Goal: Task Accomplishment & Management: Manage account settings

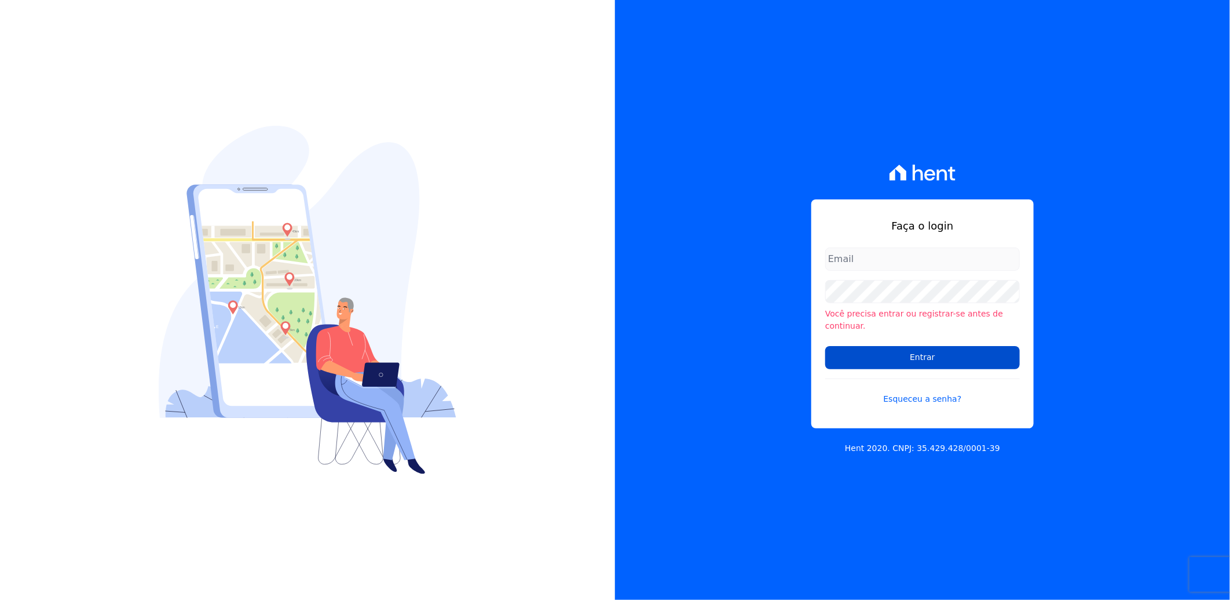
type input "[PERSON_NAME][EMAIL_ADDRESS][PERSON_NAME][DOMAIN_NAME]"
click at [916, 351] on input "Entrar" at bounding box center [922, 357] width 195 height 23
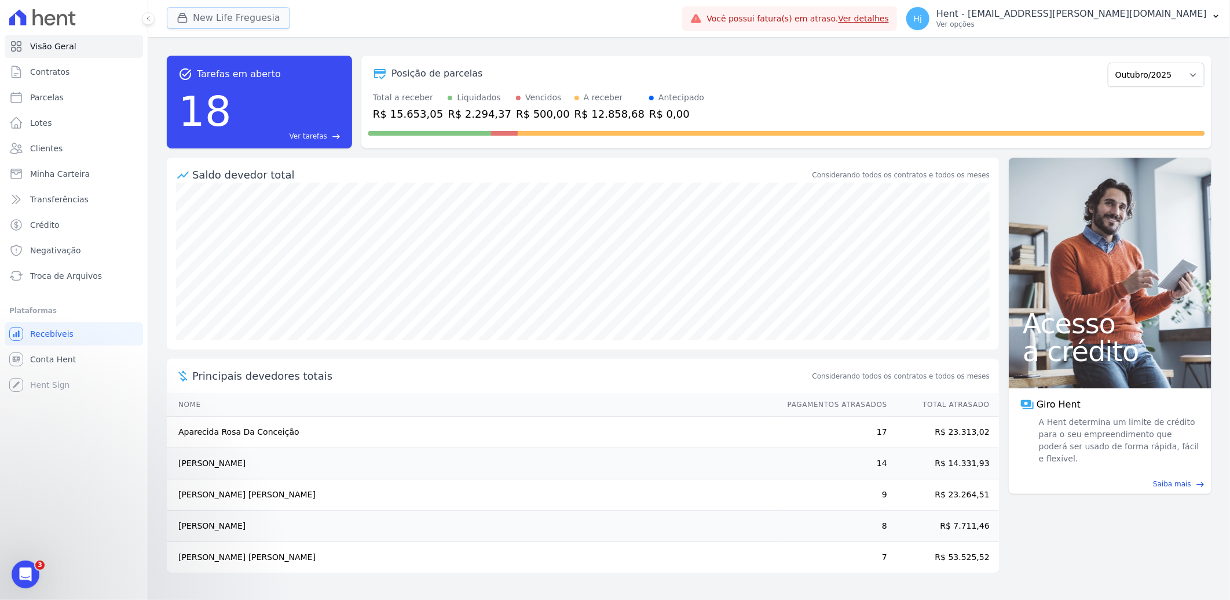
click at [222, 15] on button "New Life Freguesia" at bounding box center [228, 18] width 123 height 22
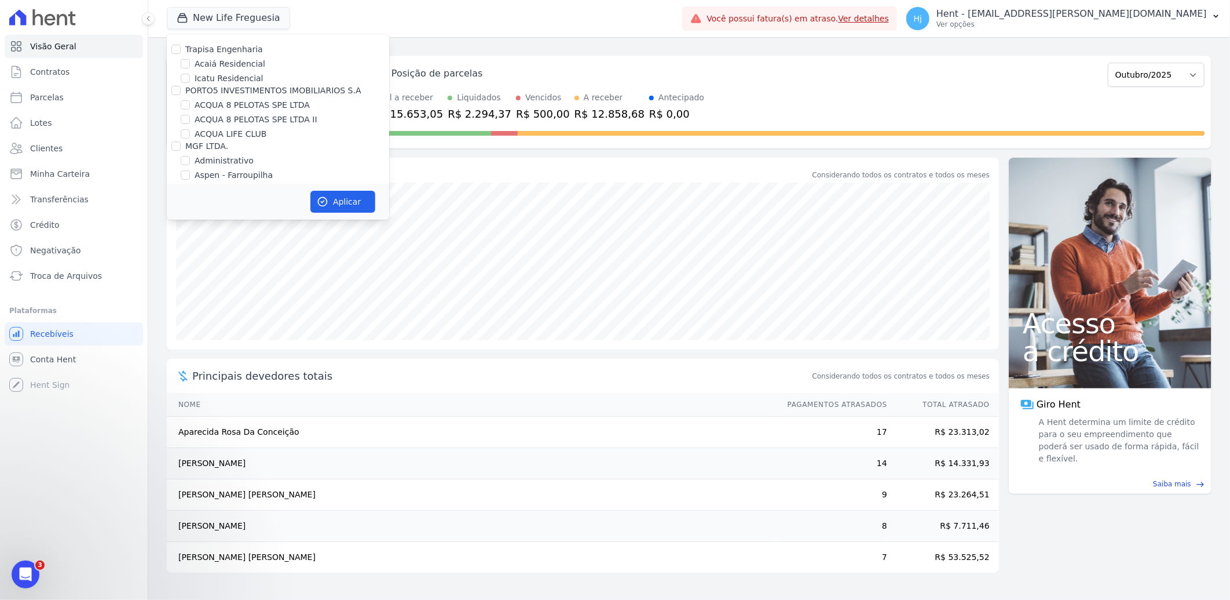
scroll to position [4660, 0]
click at [182, 266] on input "Mugango - Viva Iguaçu" at bounding box center [185, 270] width 9 height 9
checkbox input "true"
click at [246, 282] on label "New Life Freguesia" at bounding box center [233, 288] width 76 height 12
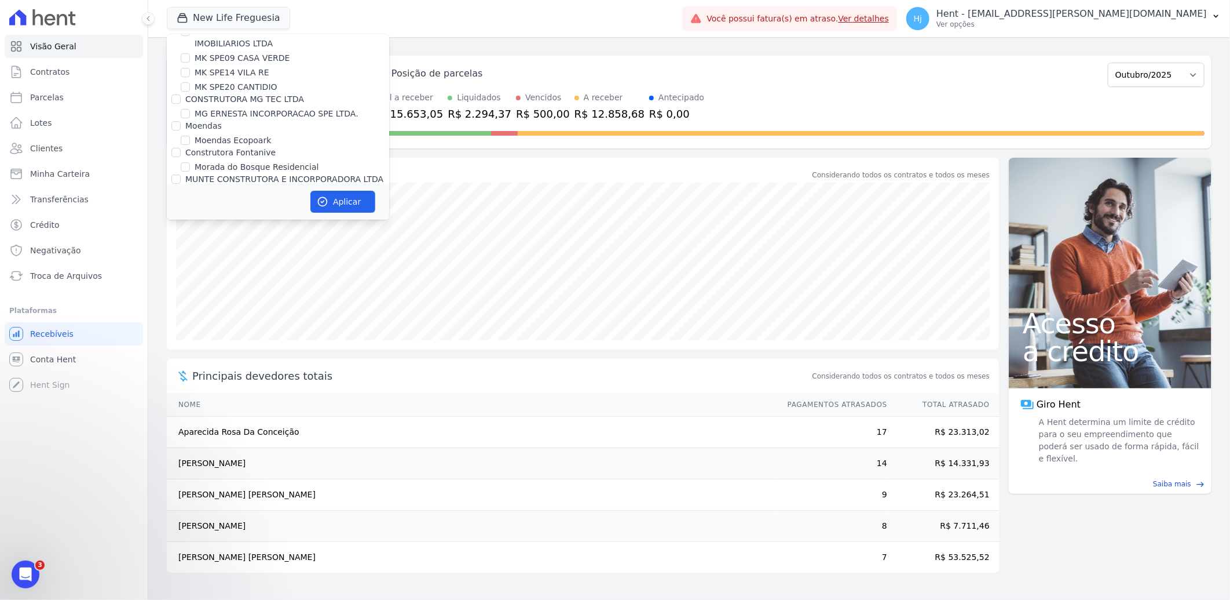
click at [190, 283] on input "New Life Freguesia" at bounding box center [185, 287] width 9 height 9
checkbox input "false"
click at [359, 196] on button "Aplicar" at bounding box center [343, 202] width 65 height 22
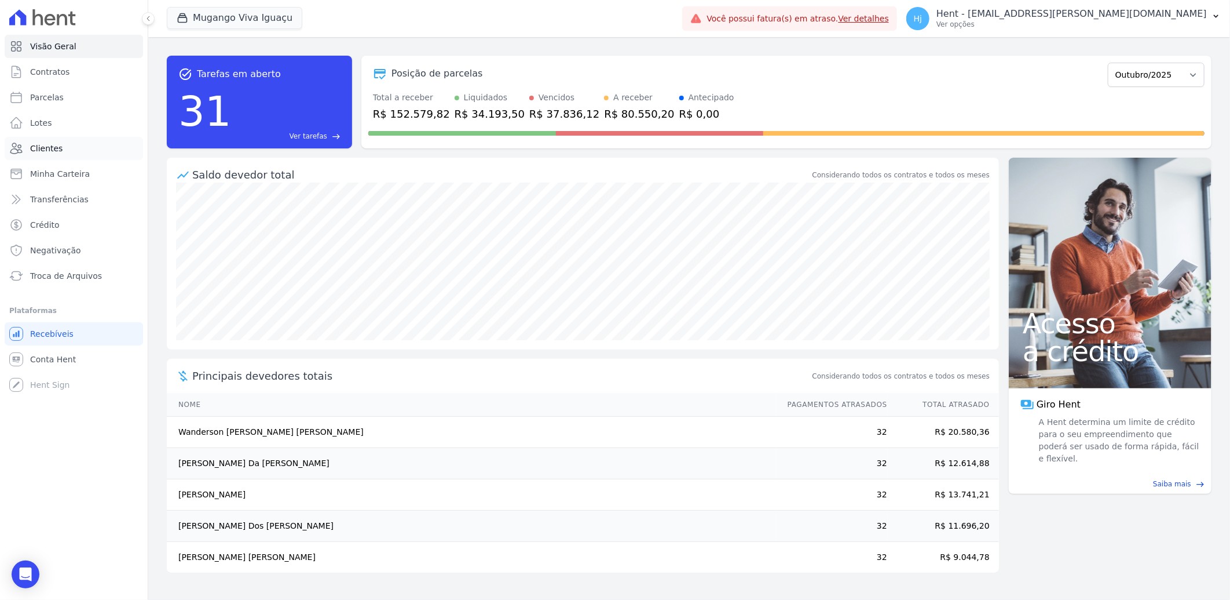
click at [49, 146] on span "Clientes" at bounding box center [46, 149] width 32 height 12
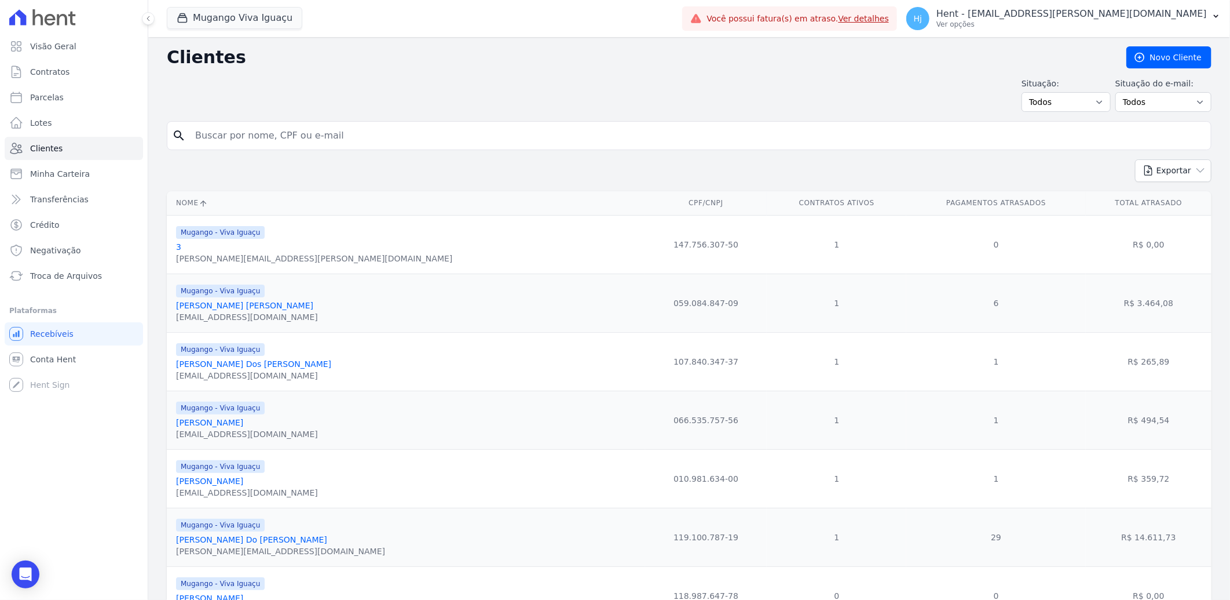
click at [344, 140] on input "search" at bounding box center [697, 135] width 1018 height 23
paste input "[PERSON_NAME] [PERSON_NAME]"
type input "[PERSON_NAME] [PERSON_NAME]"
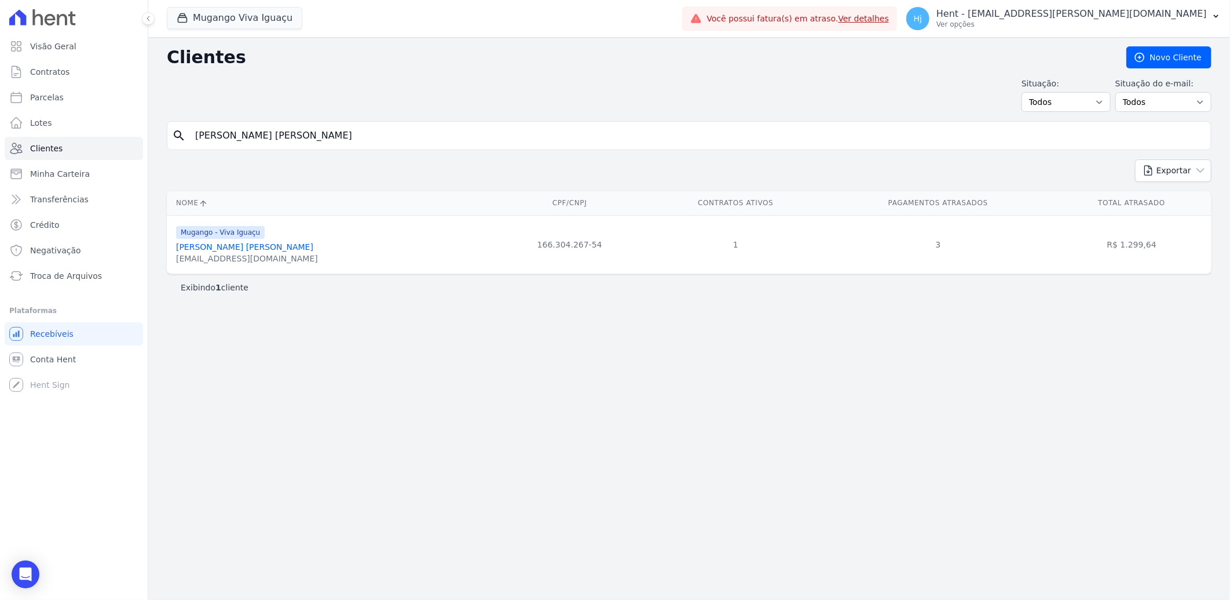
click at [254, 250] on link "[PERSON_NAME] [PERSON_NAME]" at bounding box center [244, 246] width 137 height 9
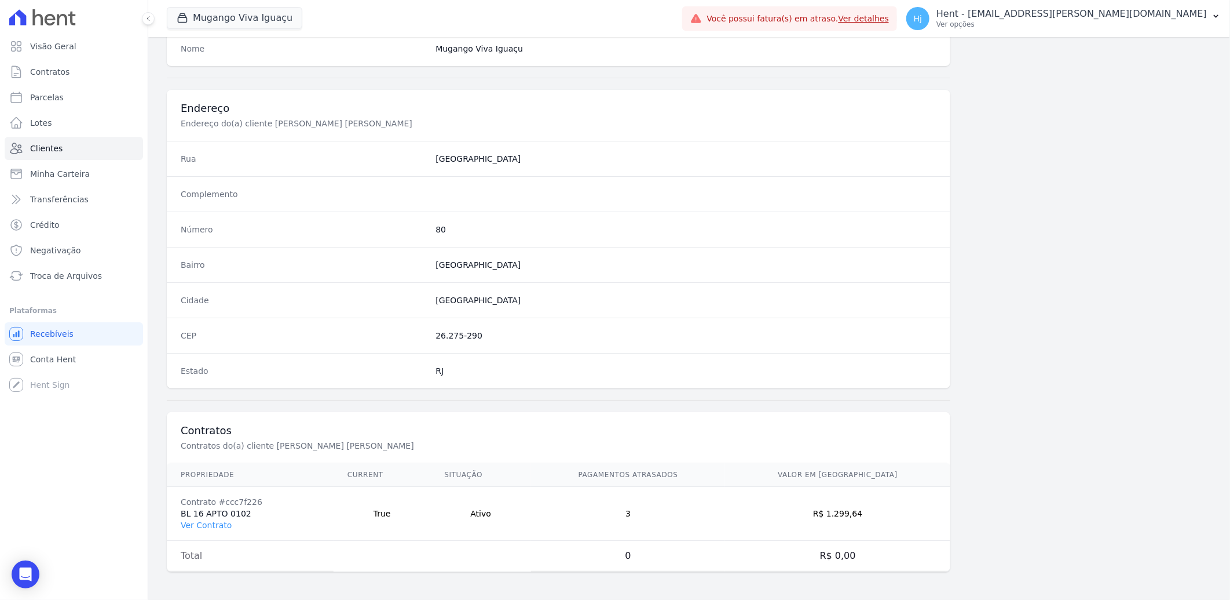
scroll to position [485, 0]
click at [217, 509] on td "Contrato #ccc7f226 BL 16 APTO 0102 Ver Contrato" at bounding box center [250, 514] width 167 height 54
click at [211, 522] on link "Ver Contrato" at bounding box center [206, 524] width 51 height 9
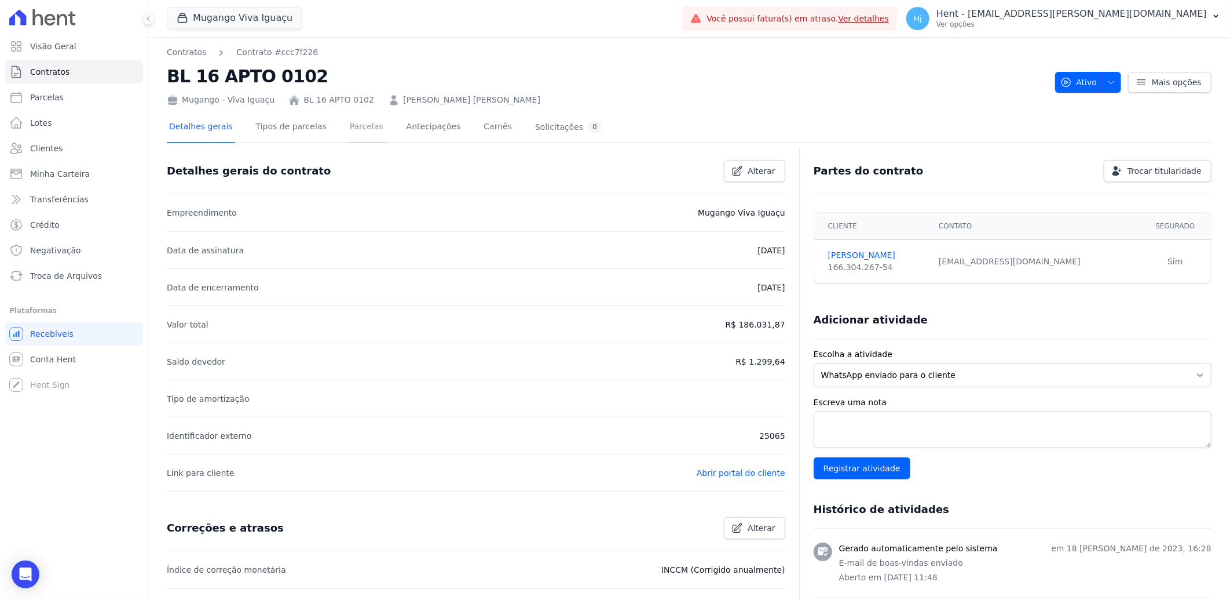
click at [348, 130] on link "Parcelas" at bounding box center [367, 127] width 38 height 31
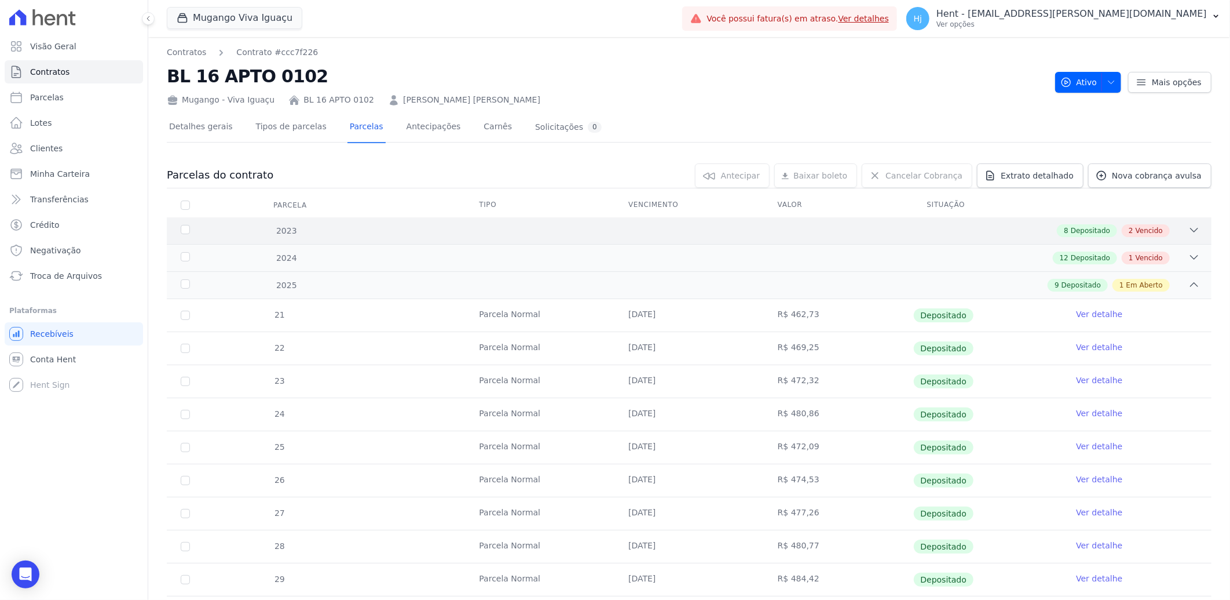
click at [854, 225] on div "8 Depositado 2 Vencido" at bounding box center [741, 230] width 919 height 13
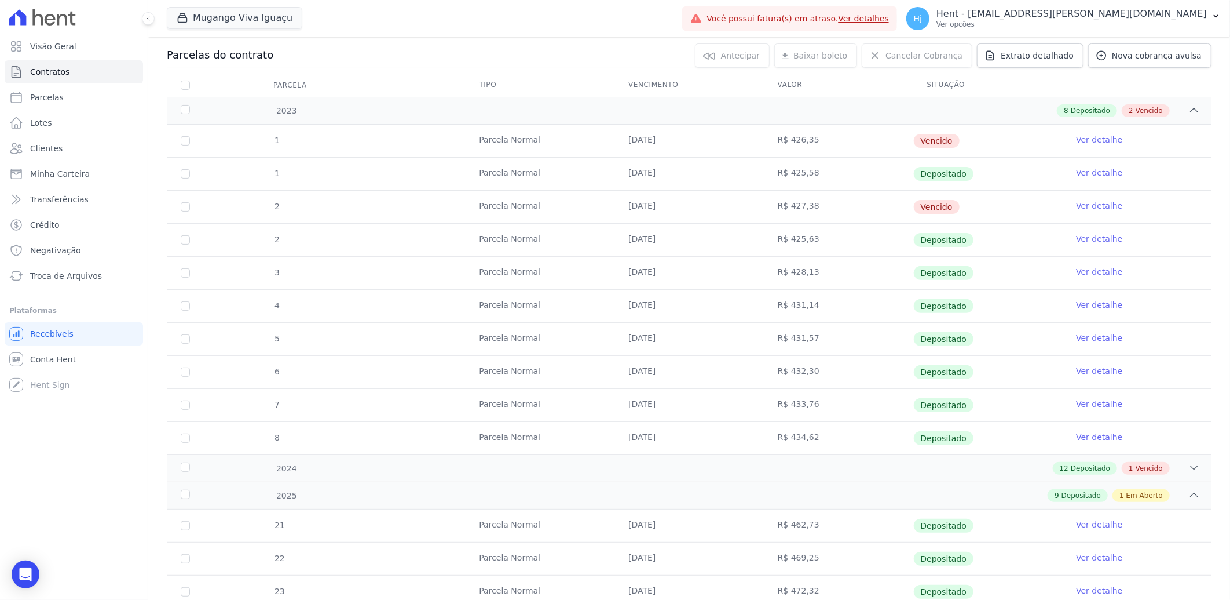
scroll to position [129, 0]
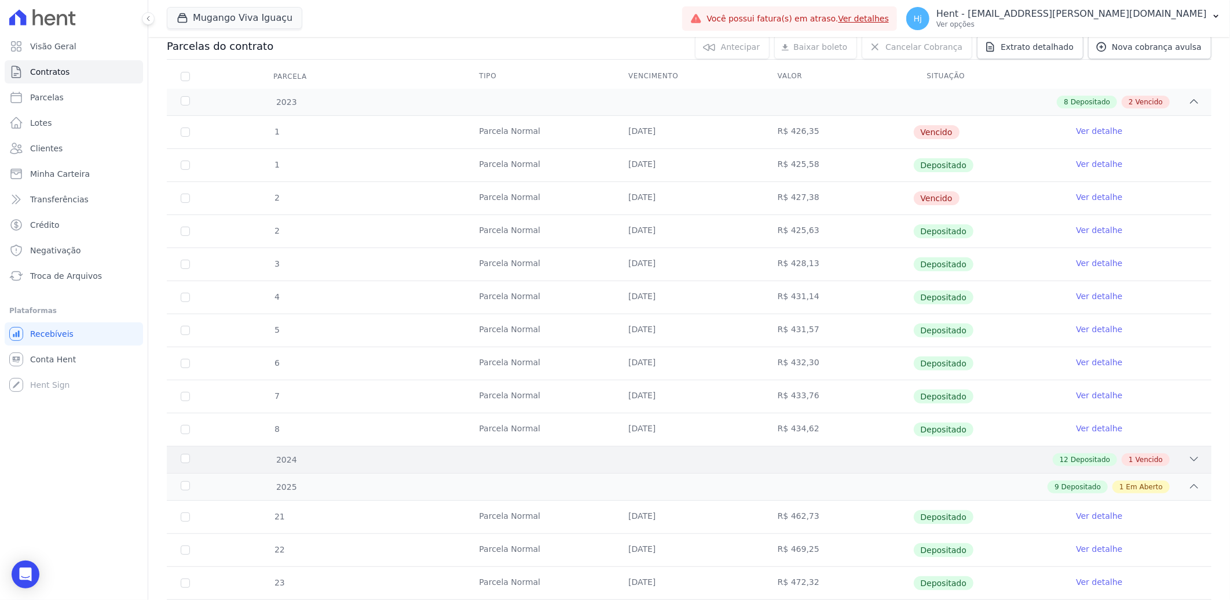
click at [801, 462] on div "12 Depositado 1 Vencido" at bounding box center [741, 459] width 919 height 13
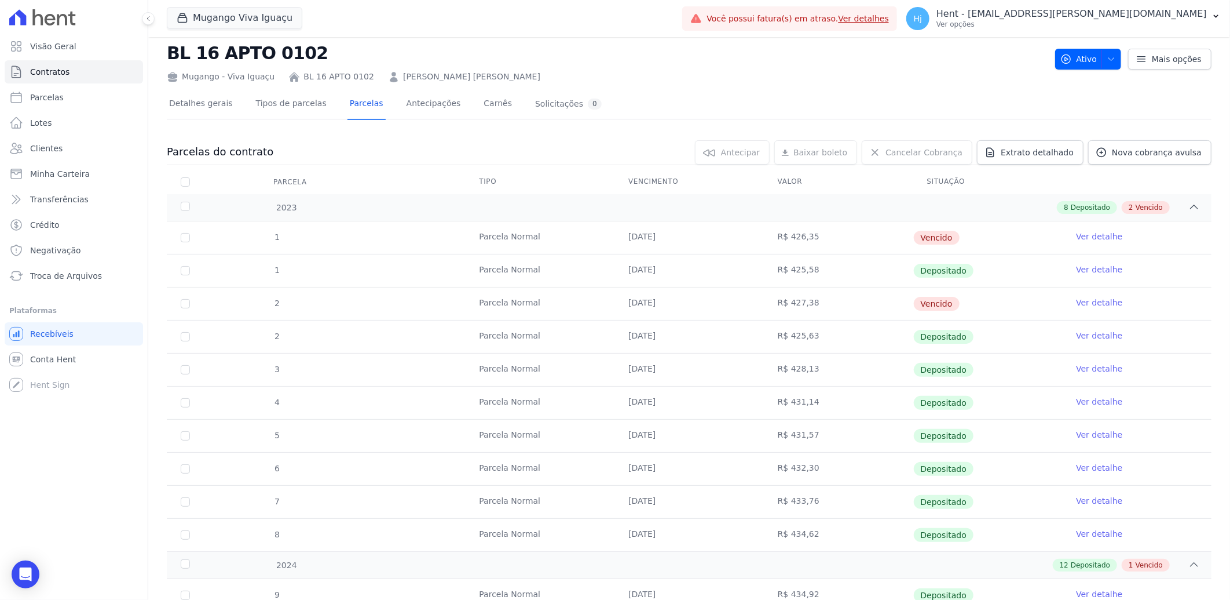
scroll to position [0, 0]
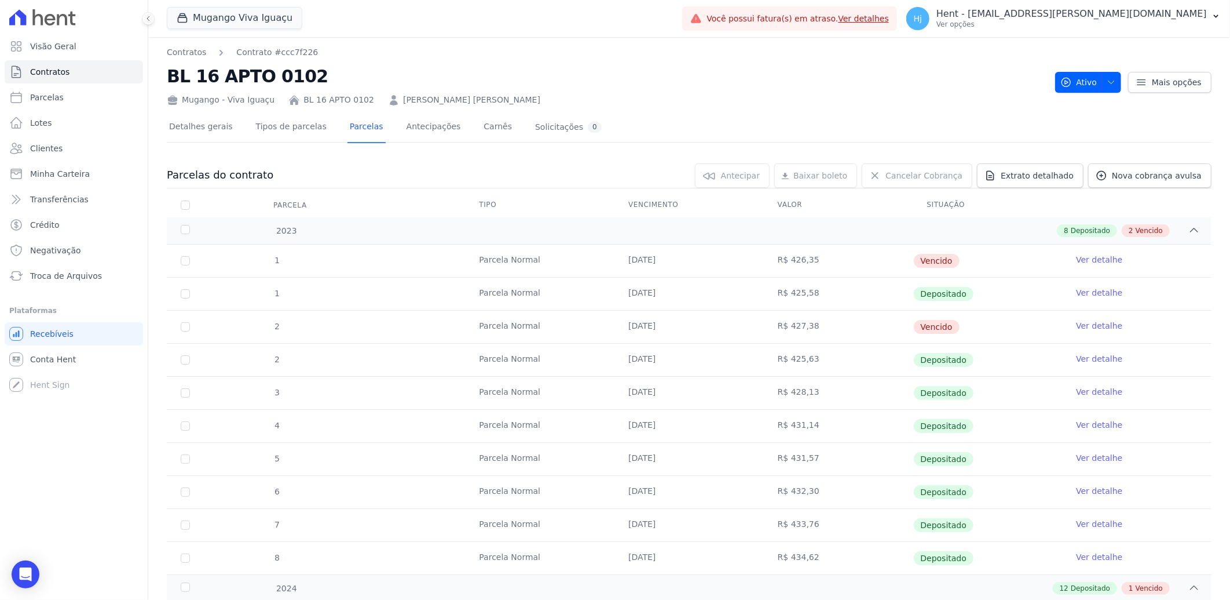
click at [1080, 261] on link "Ver detalhe" at bounding box center [1099, 260] width 46 height 12
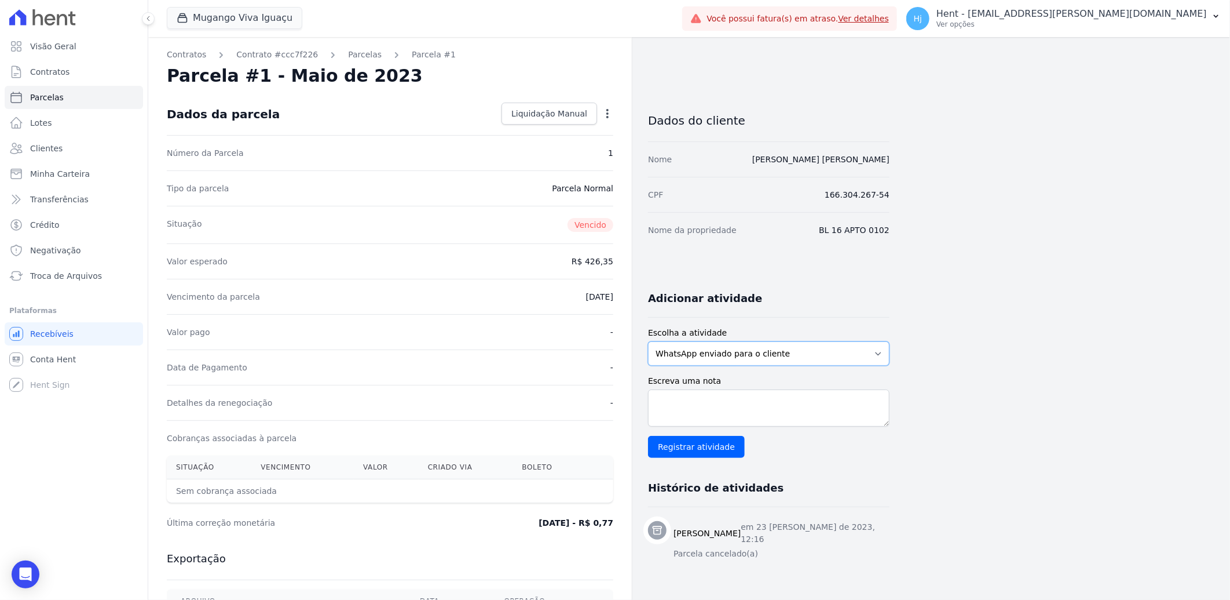
click at [824, 351] on select "WhatsApp enviado para o cliente Adicionar um comentário Ligação feita para o cl…" at bounding box center [769, 353] width 242 height 24
select select "note"
click at [648, 341] on select "WhatsApp enviado para o cliente Adicionar um comentário Ligação feita para o cl…" at bounding box center [769, 353] width 242 height 24
click at [758, 417] on textarea "Escreva uma nota" at bounding box center [769, 407] width 242 height 37
paste textarea "parcelas em [PERSON_NAME] e junho/2023 e janeiro/2024 em [GEOGRAPHIC_DATA], uma…"
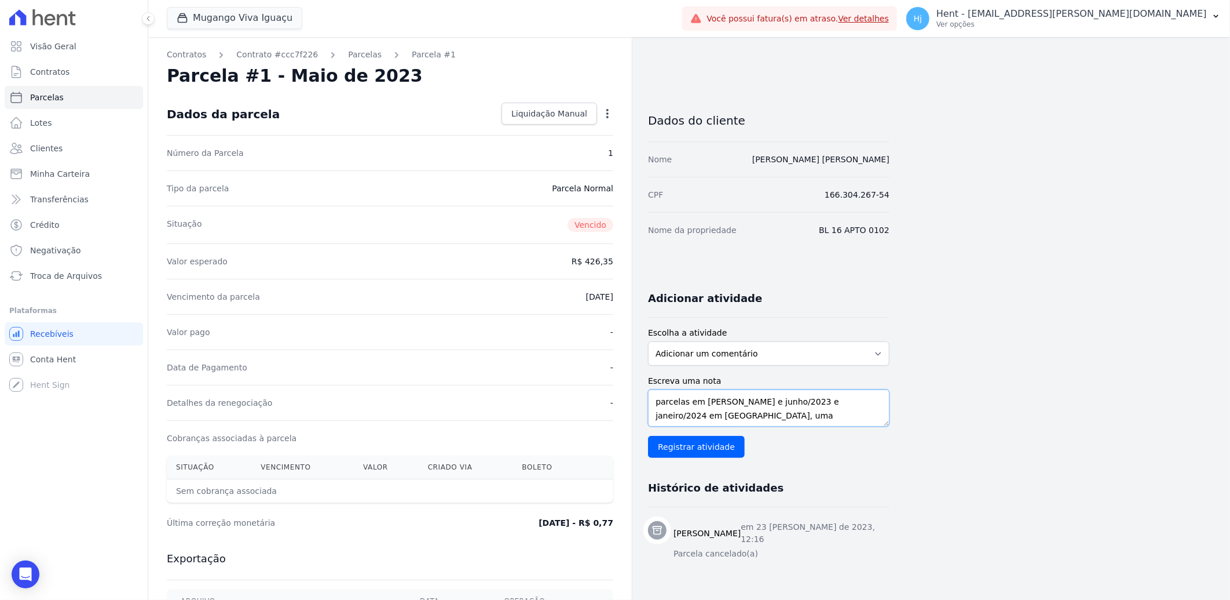
scroll to position [9, 0]
type textarea "parcelas em [PERSON_NAME] e junho/2023 e janeiro/2024 em [GEOGRAPHIC_DATA], uma…"
click at [722, 452] on input "Registrar atividade" at bounding box center [696, 447] width 97 height 22
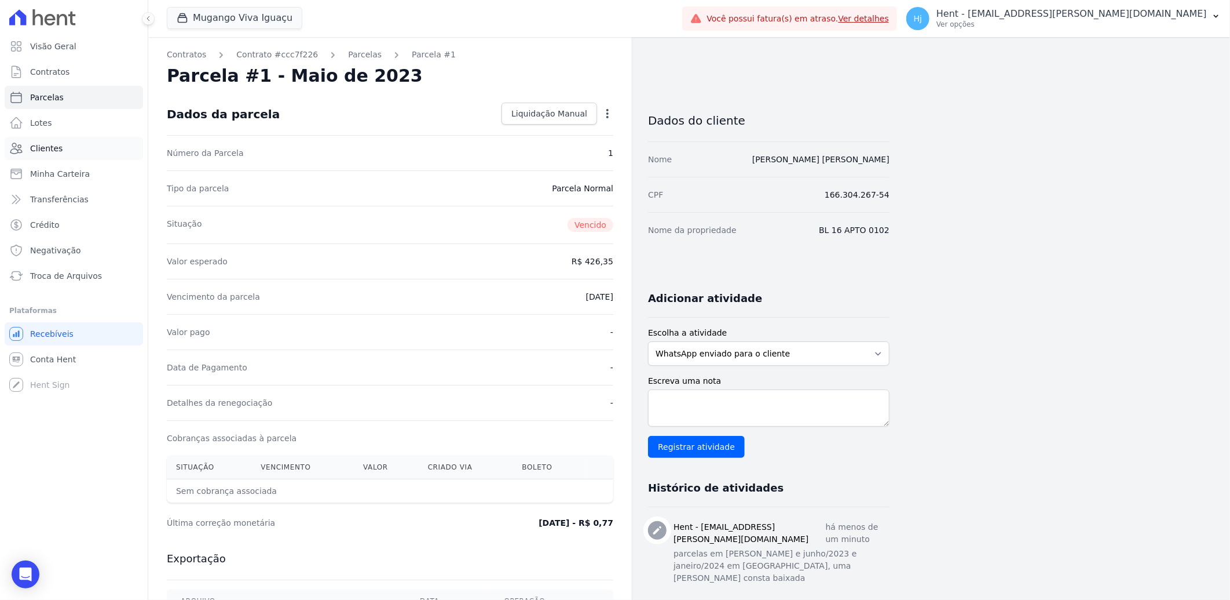
click at [52, 146] on span "Clientes" at bounding box center [46, 149] width 32 height 12
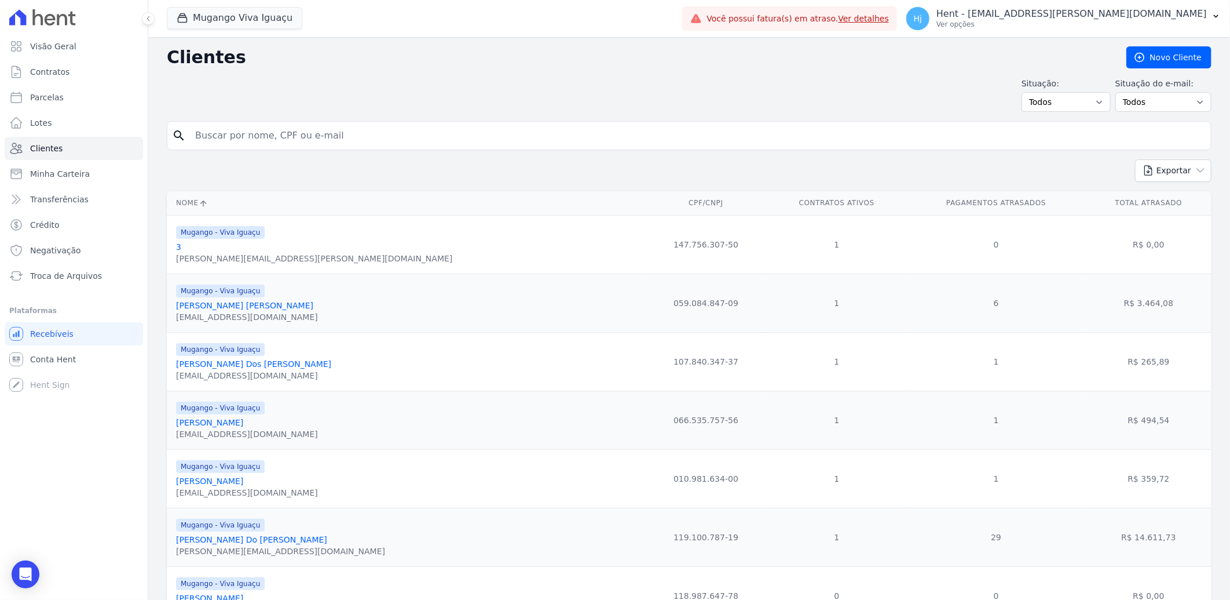
click at [397, 134] on input "search" at bounding box center [697, 135] width 1018 height 23
paste input "[PERSON_NAME]"
type input "[PERSON_NAME]"
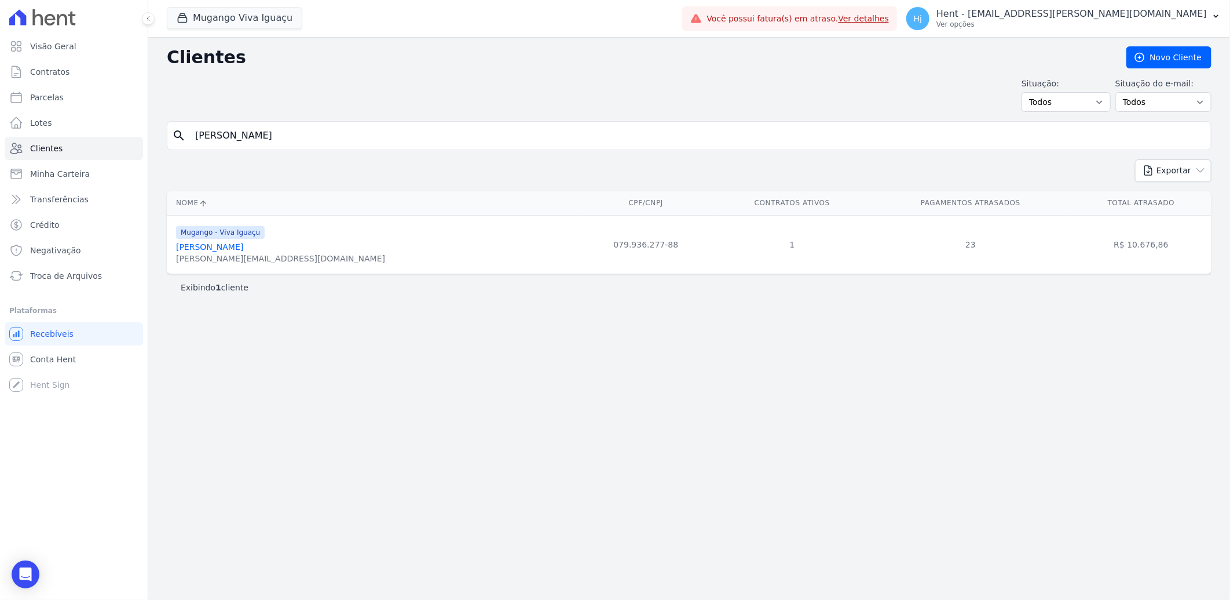
click at [195, 250] on link "[PERSON_NAME]" at bounding box center [209, 246] width 67 height 9
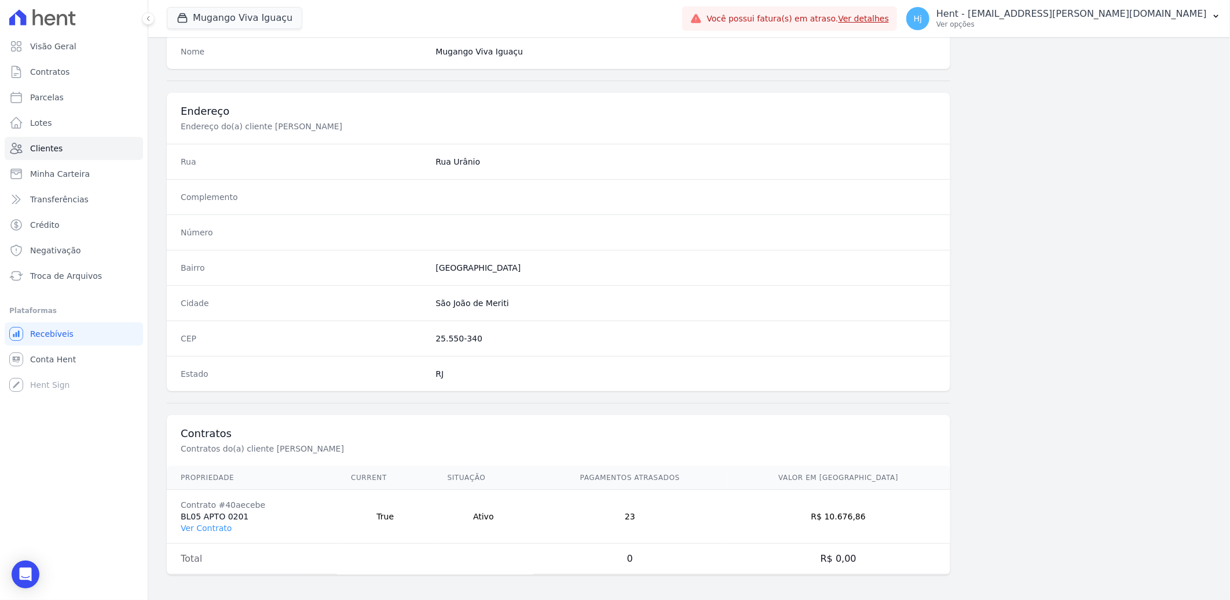
scroll to position [485, 0]
click at [211, 524] on link "Ver Contrato" at bounding box center [206, 524] width 51 height 9
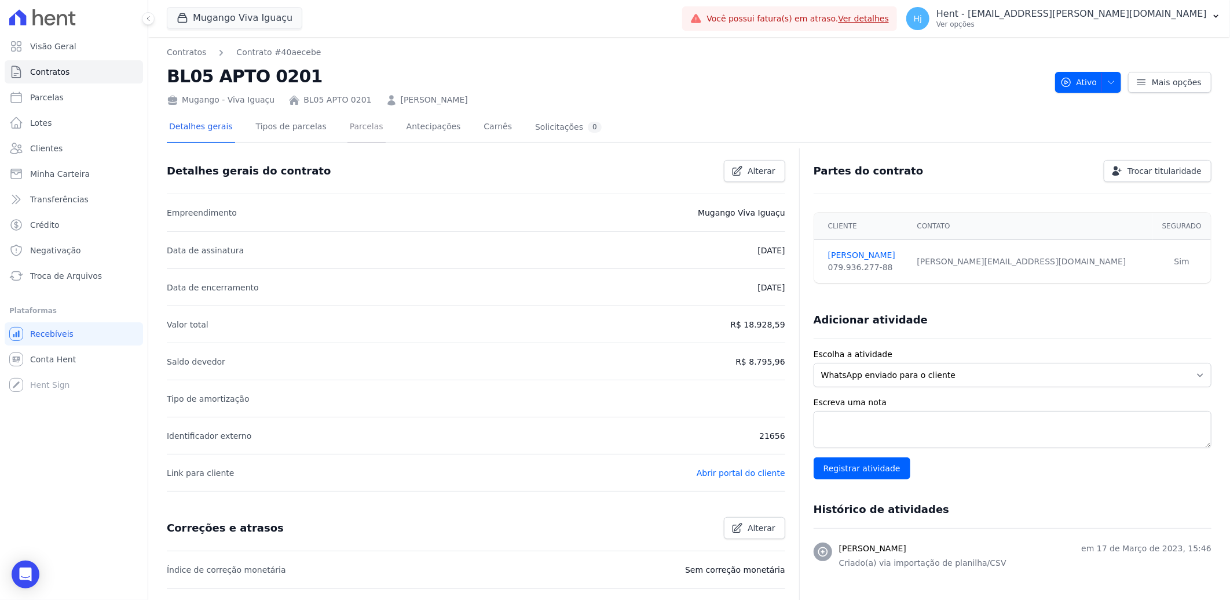
click at [356, 126] on link "Parcelas" at bounding box center [367, 127] width 38 height 31
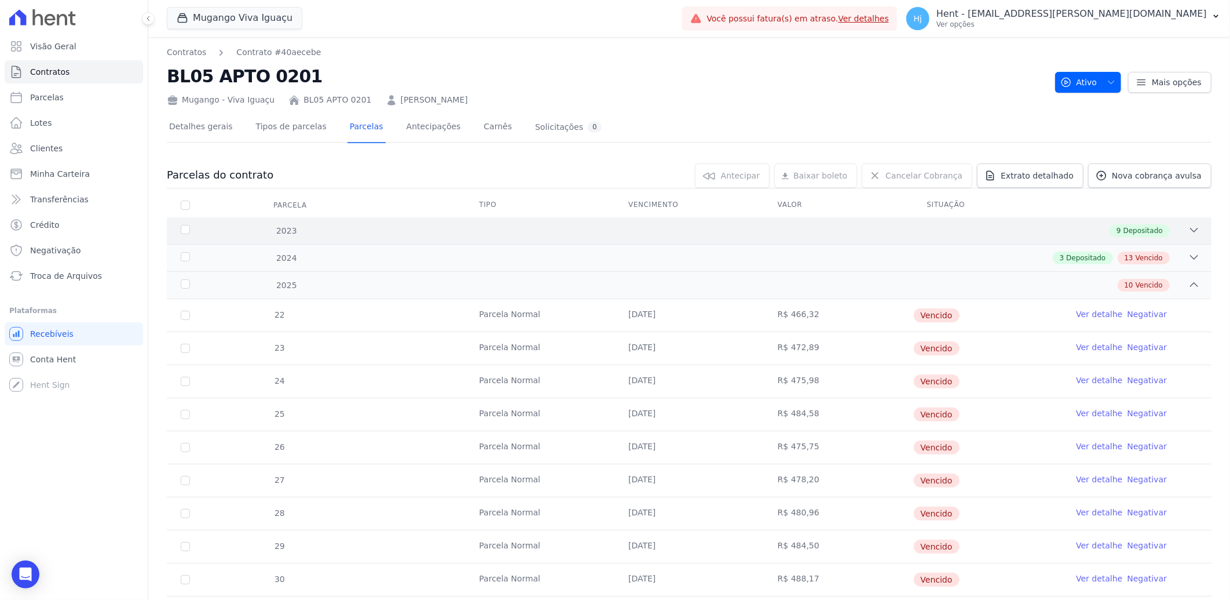
click at [664, 236] on div "2023 9 Depositado" at bounding box center [689, 230] width 1045 height 27
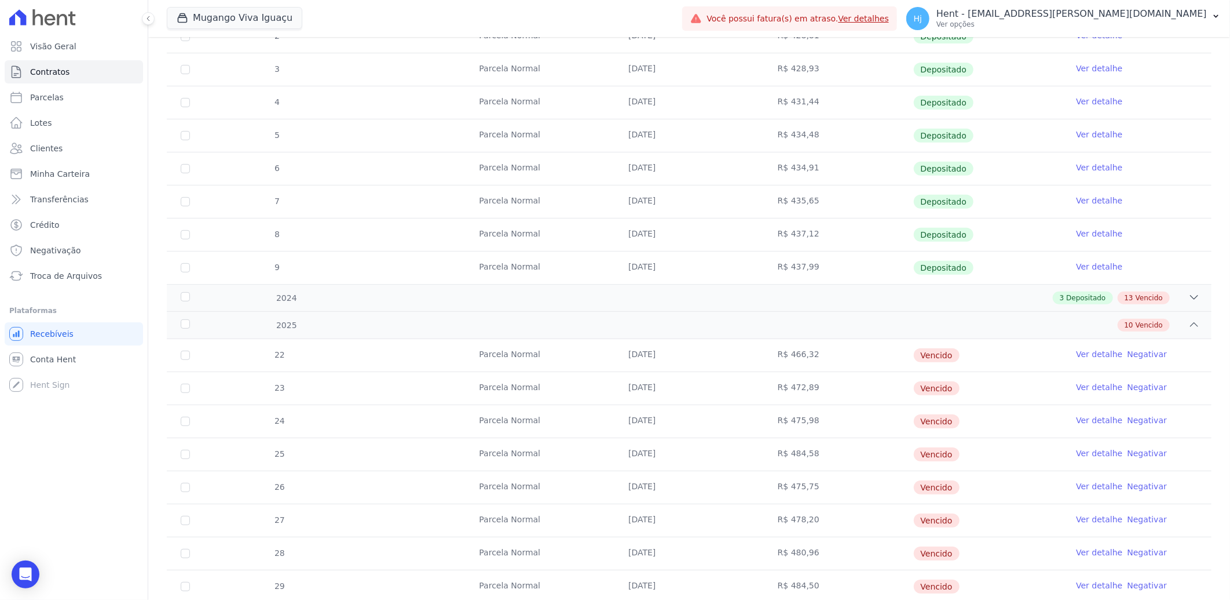
scroll to position [322, 0]
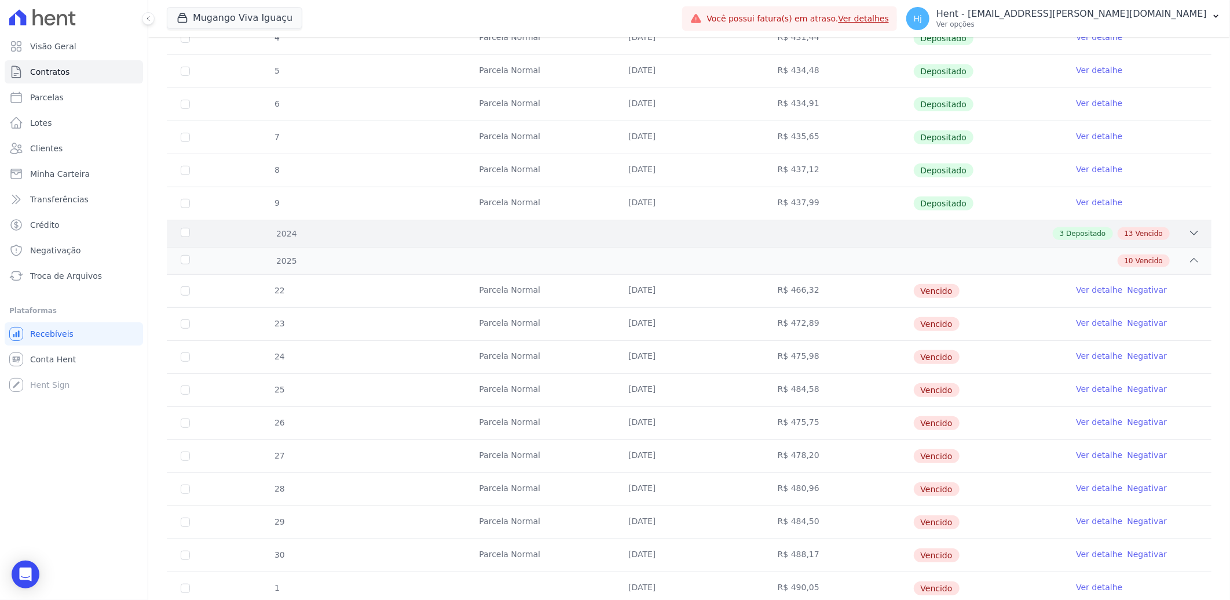
click at [686, 236] on div "3 Depositado 13 Vencido" at bounding box center [741, 233] width 919 height 13
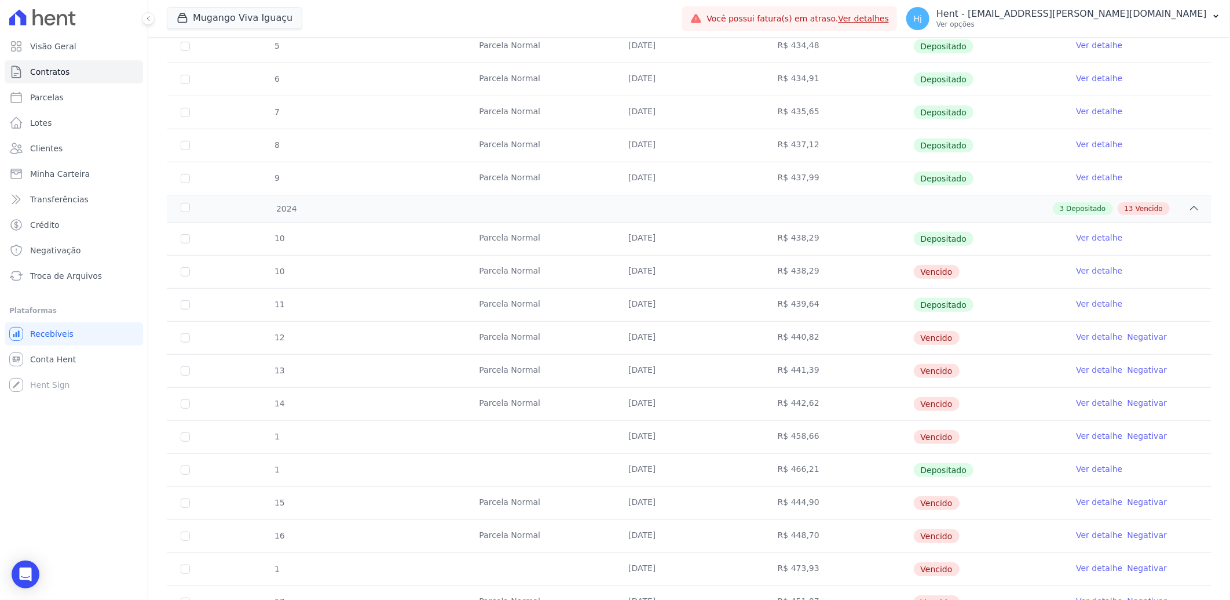
scroll to position [386, 0]
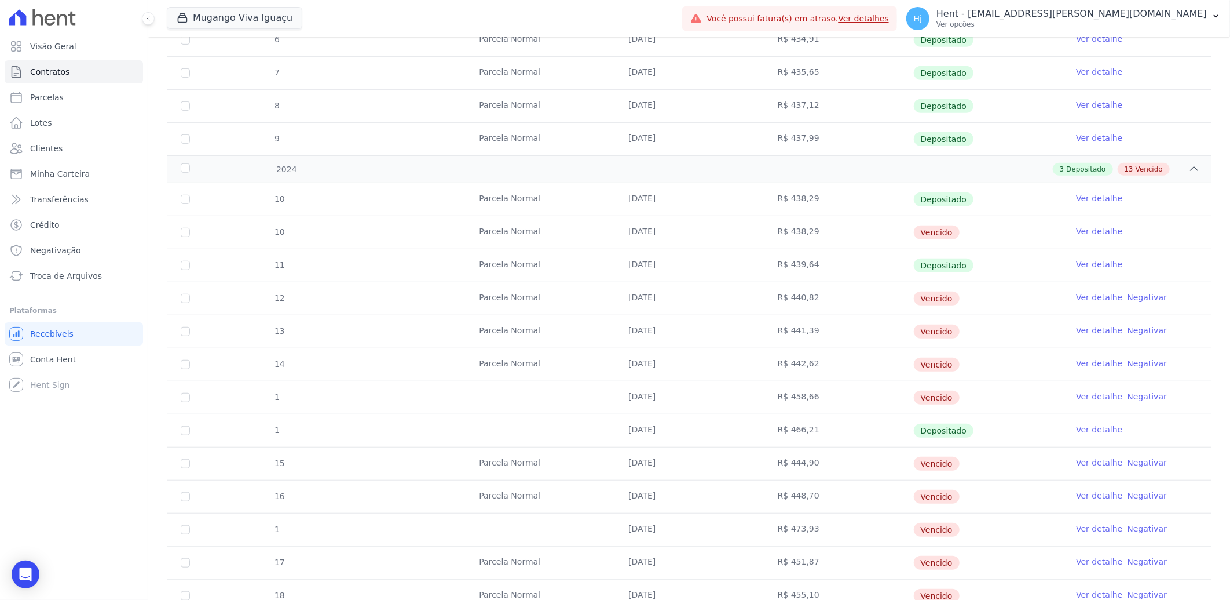
click at [1094, 296] on link "Ver detalhe" at bounding box center [1099, 297] width 46 height 12
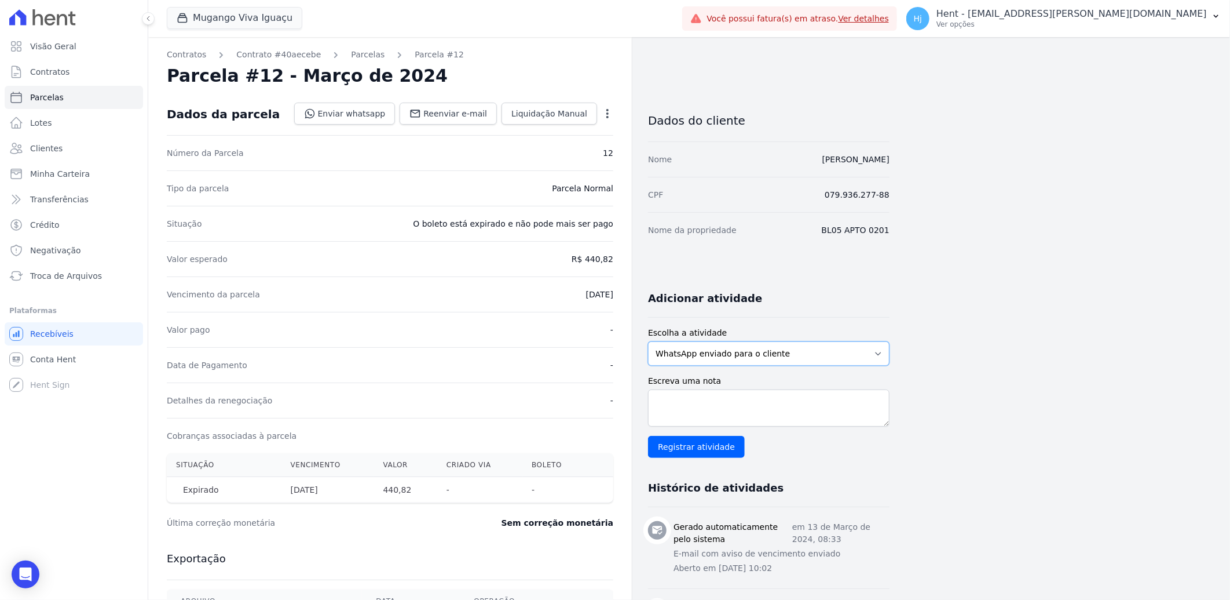
click at [795, 356] on select "WhatsApp enviado para o cliente Adicionar um comentário Ligação feita para o cl…" at bounding box center [769, 353] width 242 height 24
select select "note"
click at [648, 341] on select "WhatsApp enviado para o cliente Adicionar um comentário Ligação feita para o cl…" at bounding box center [769, 353] width 242 height 24
click at [747, 414] on textarea "Escreva uma nota" at bounding box center [769, 407] width 242 height 37
paste textarea "cliente informa que ficou doente e desempregada, por este motivo atrasou, infor…"
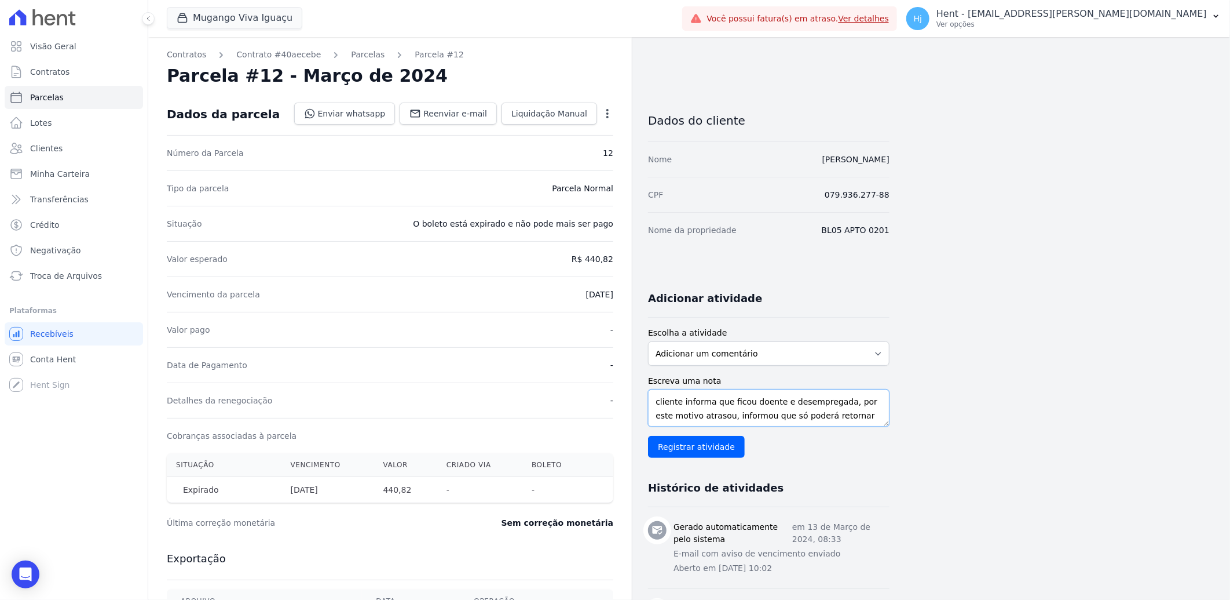
scroll to position [23, 0]
type textarea "cliente informa que ficou doente e desempregada, por este motivo atrasou, infor…"
click at [708, 452] on input "Registrar atividade" at bounding box center [696, 447] width 97 height 22
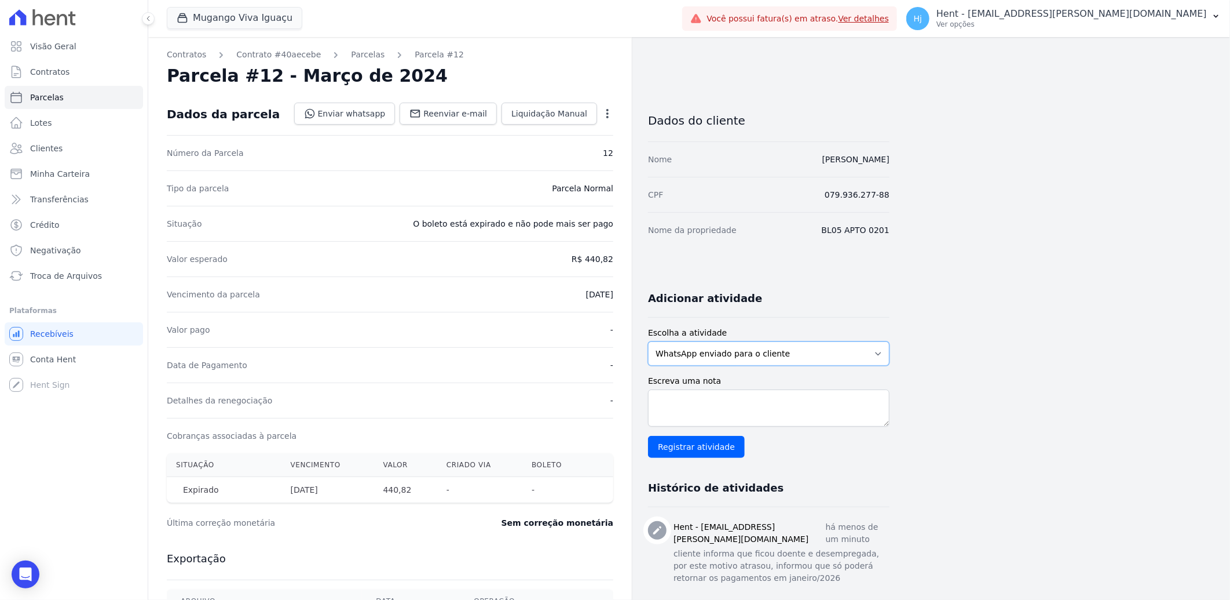
click at [876, 353] on select "WhatsApp enviado para o cliente Adicionar um comentário Ligação feita para o cl…" at bounding box center [769, 353] width 242 height 24
select select "note"
click at [648, 341] on select "WhatsApp enviado para o cliente Adicionar um comentário Ligação feita para o cl…" at bounding box center [769, 353] width 242 height 24
click at [737, 407] on textarea "Escreva uma nota" at bounding box center [769, 407] width 242 height 37
paste textarea "cliente informa que ficou doente e desempregada, por este motivo atrasou, infor…"
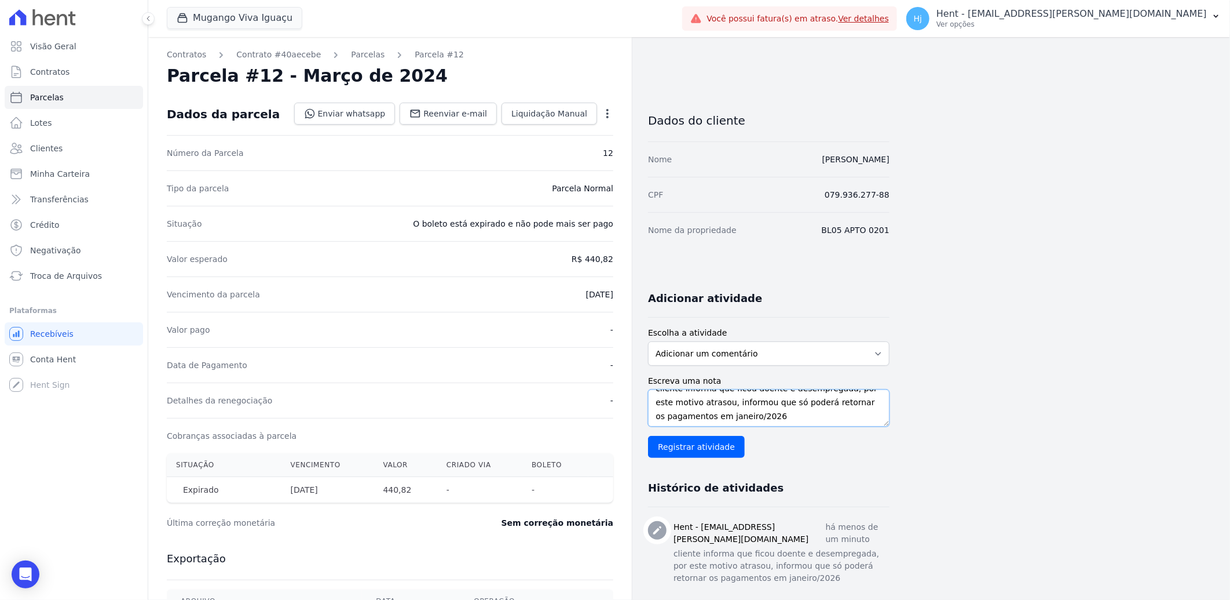
scroll to position [0, 0]
type textarea "cliente informa que ficou doente e desempregada, por este motivo atrasou, infor…"
click at [713, 452] on input "Registrar atividade" at bounding box center [696, 447] width 97 height 22
click at [43, 148] on span "Clientes" at bounding box center [46, 149] width 32 height 12
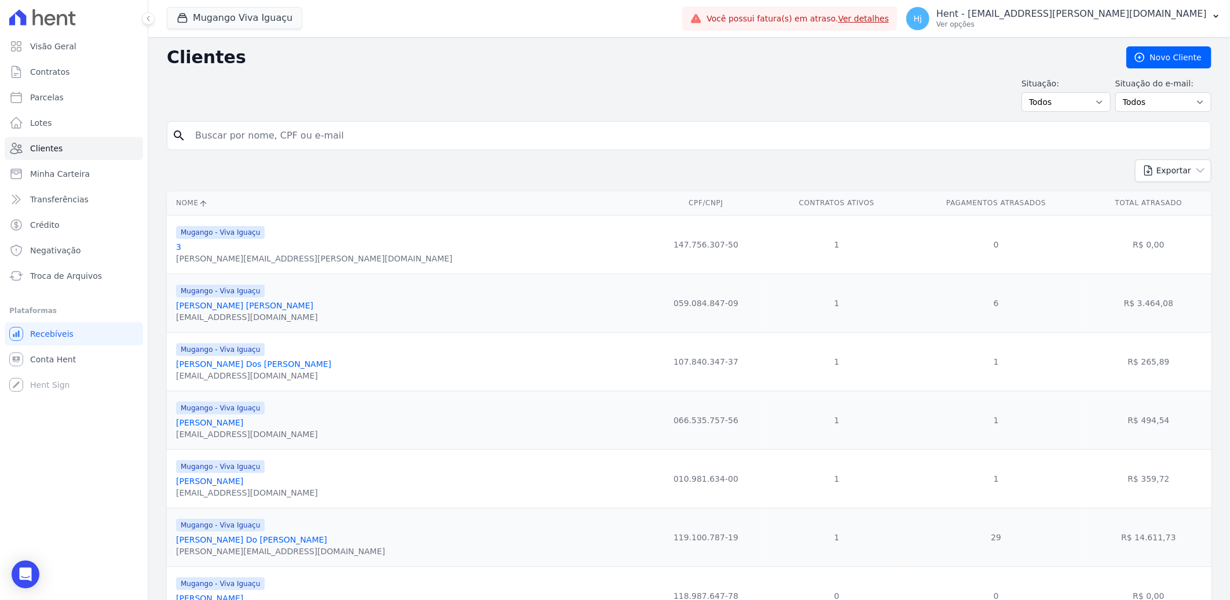
click at [232, 133] on input "search" at bounding box center [697, 135] width 1018 height 23
paste input "[PERSON_NAME] [PERSON_NAME] [PERSON_NAME]"
type input "[PERSON_NAME] [PERSON_NAME] [PERSON_NAME]"
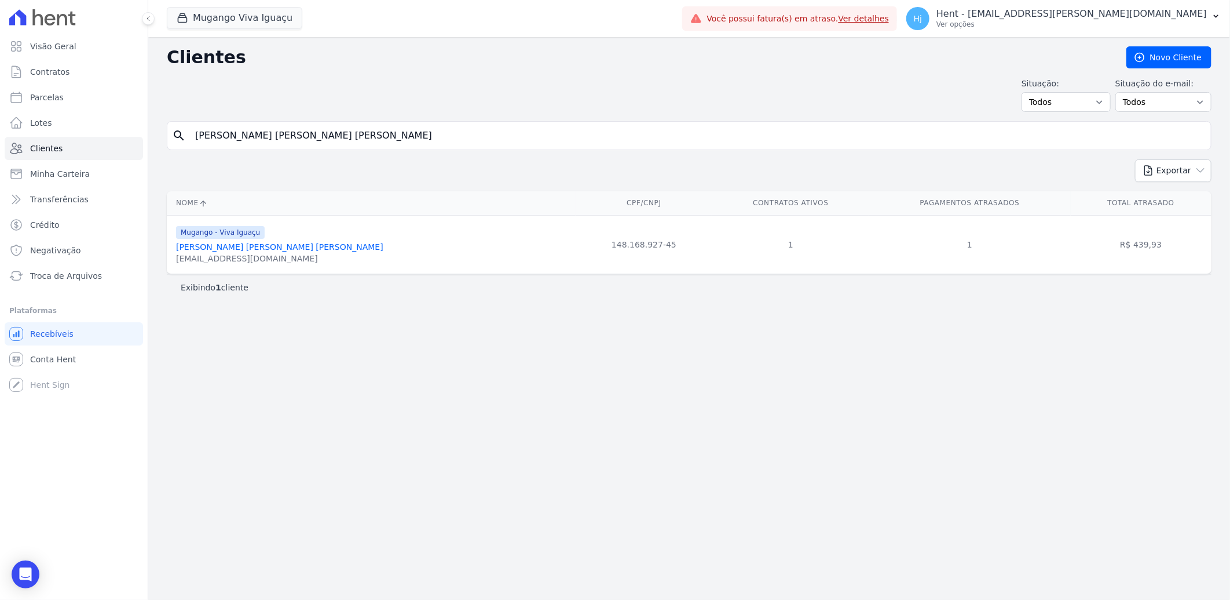
click at [242, 247] on link "[PERSON_NAME] [PERSON_NAME] [PERSON_NAME]" at bounding box center [279, 246] width 207 height 9
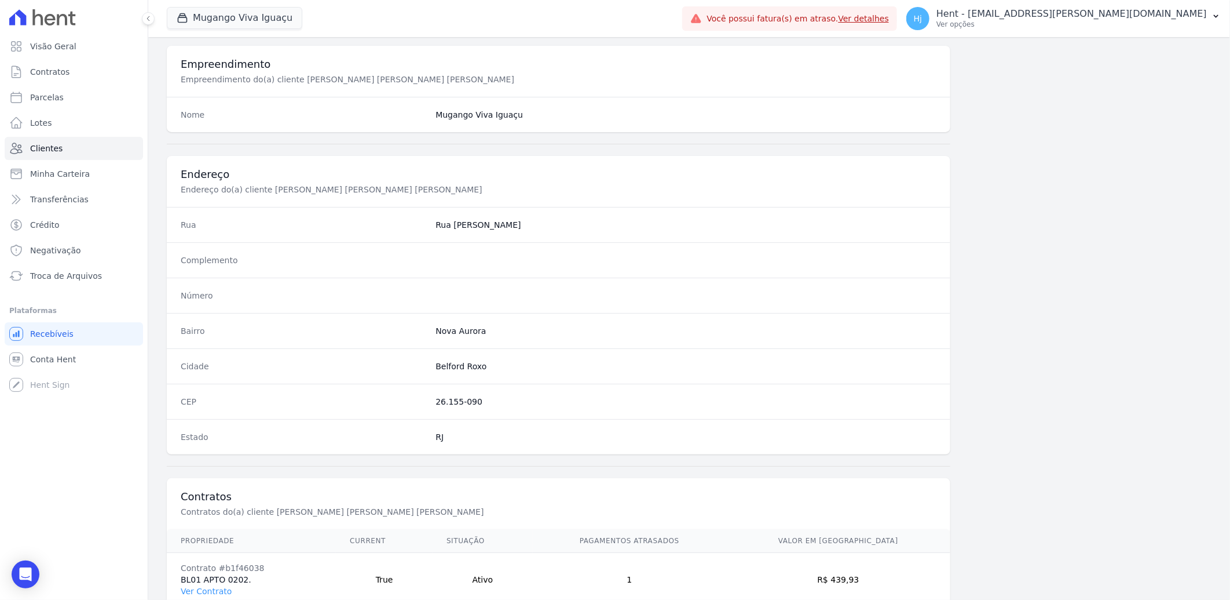
scroll to position [485, 0]
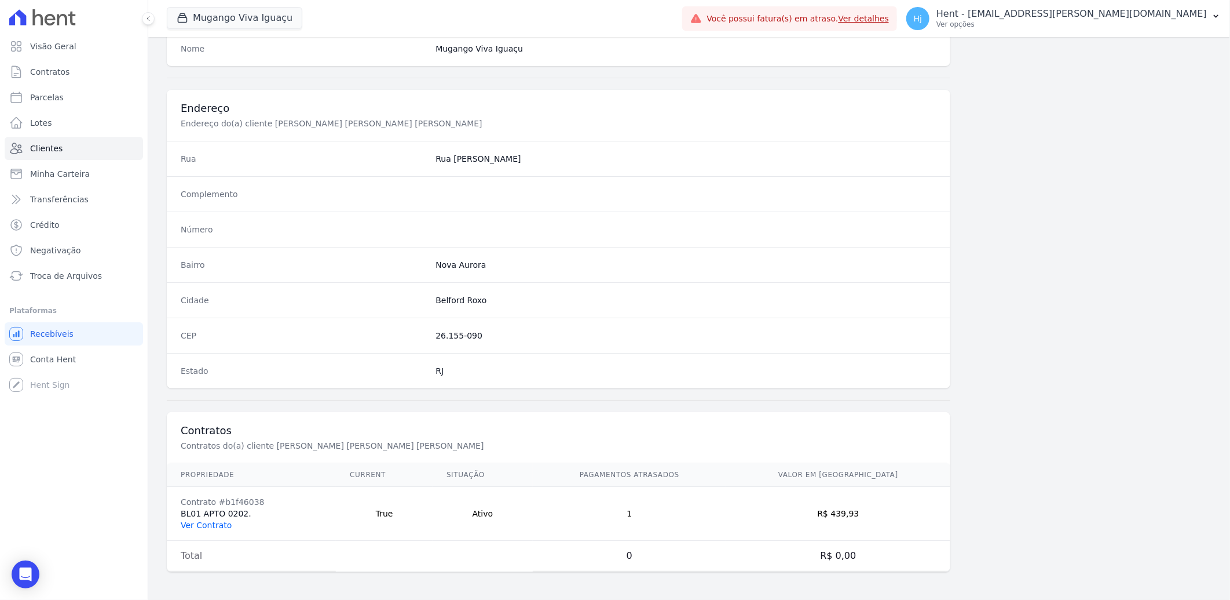
click at [204, 525] on link "Ver Contrato" at bounding box center [206, 524] width 51 height 9
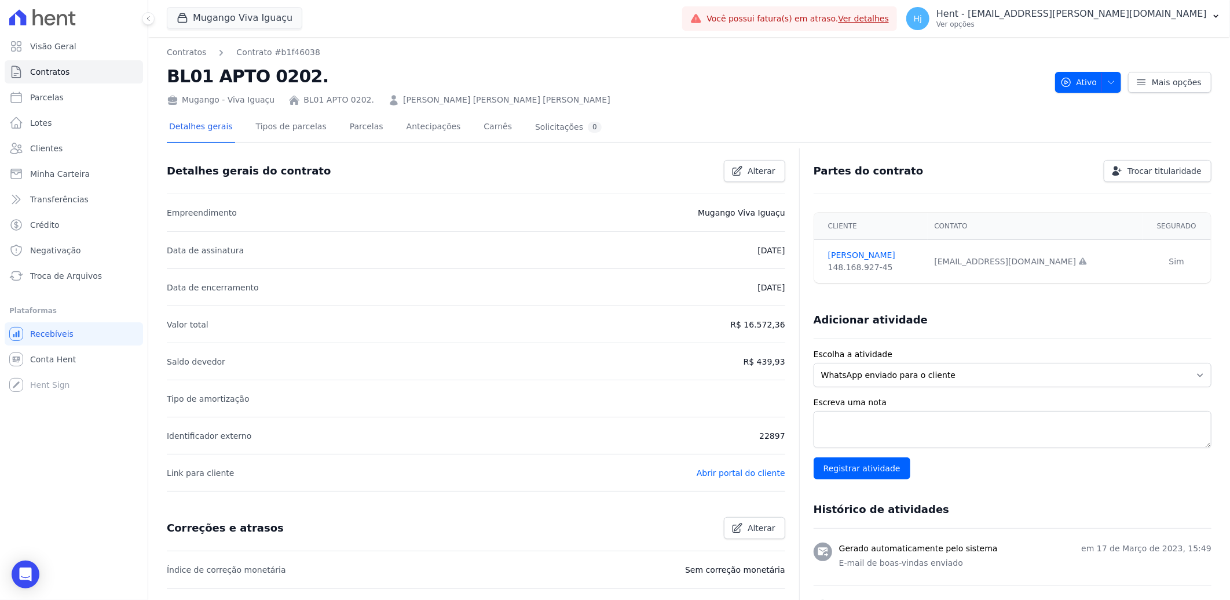
scroll to position [64, 0]
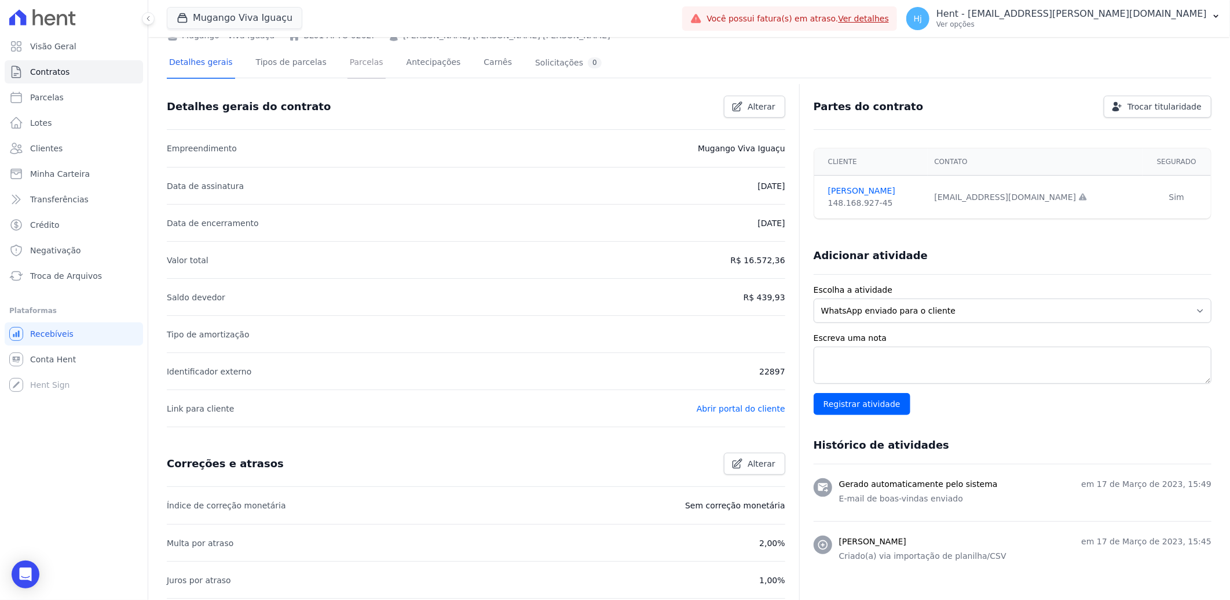
click at [348, 65] on link "Parcelas" at bounding box center [367, 63] width 38 height 31
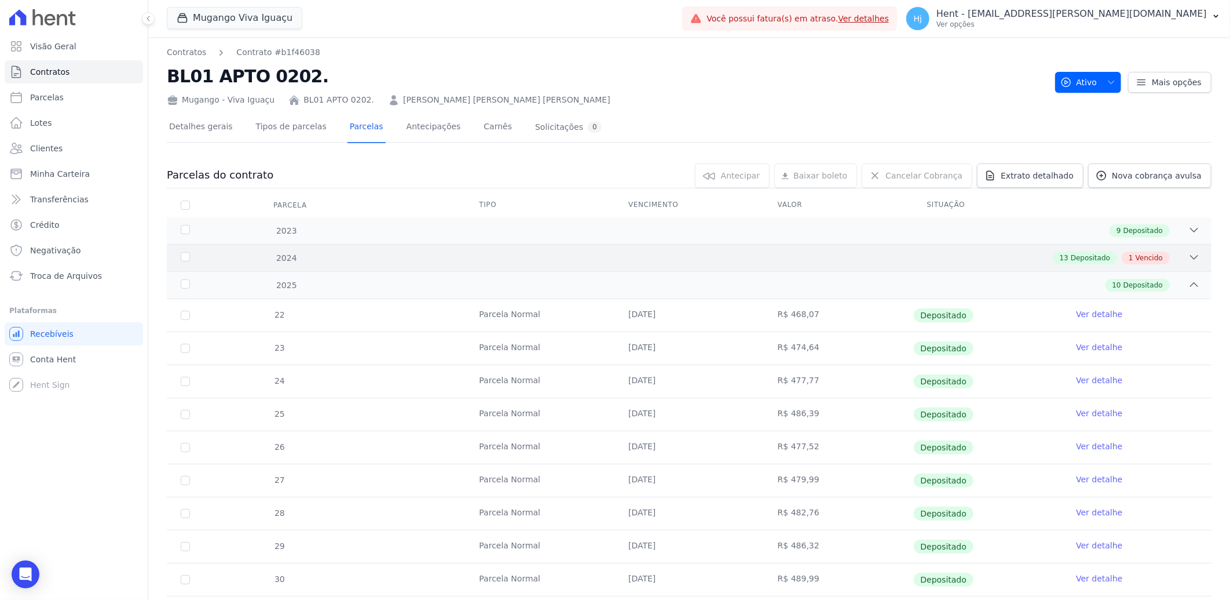
click at [759, 258] on div "13 Depositado 1 Vencido" at bounding box center [741, 257] width 919 height 13
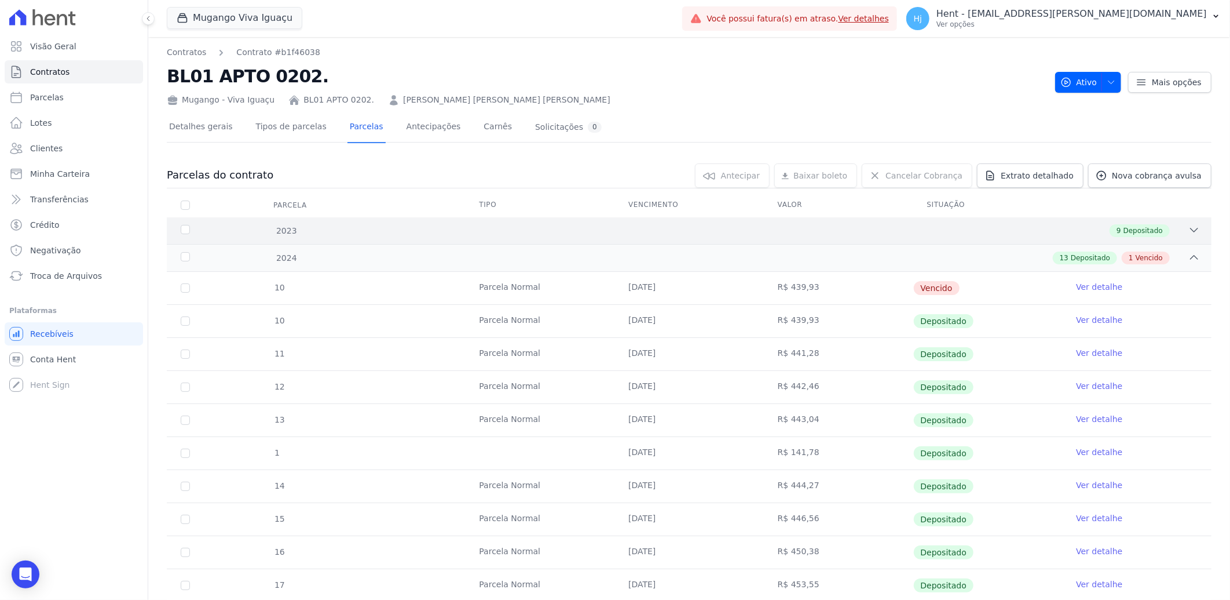
click at [850, 228] on div "9 Depositado" at bounding box center [741, 230] width 919 height 13
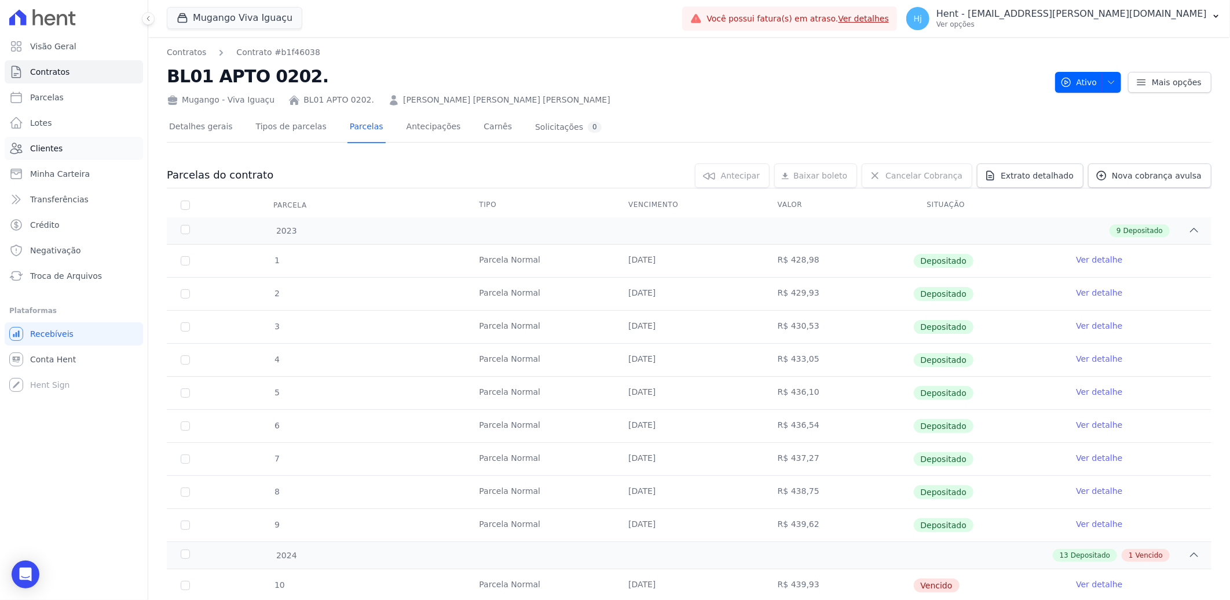
click at [45, 154] on span "Clientes" at bounding box center [46, 149] width 32 height 12
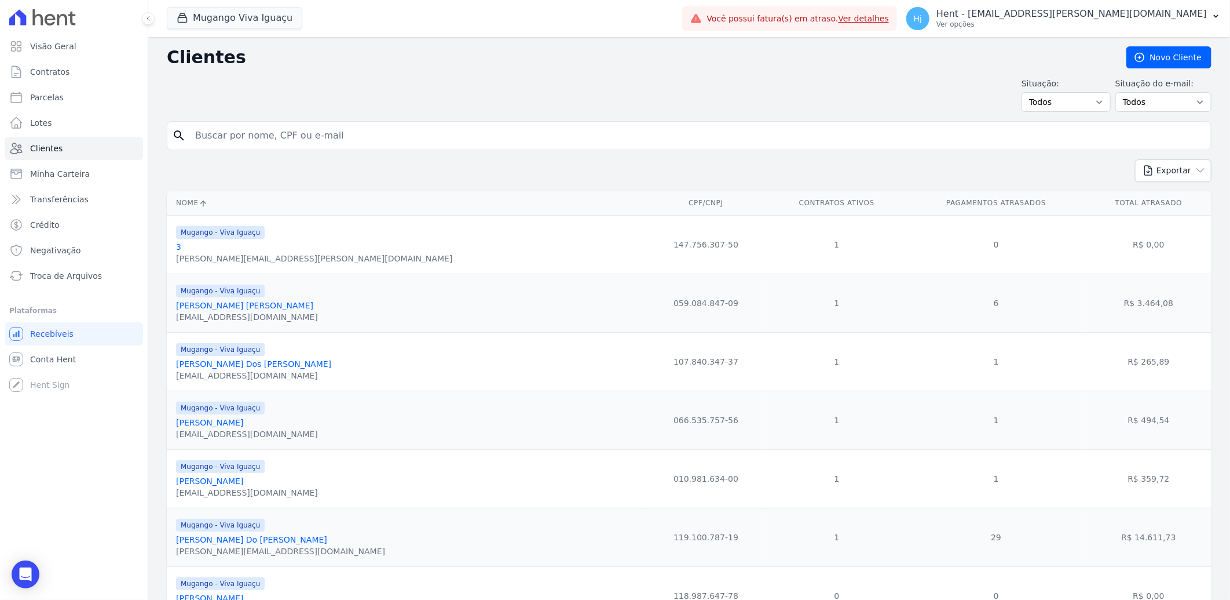
click at [575, 134] on input "search" at bounding box center [697, 135] width 1018 height 23
paste input "[PERSON_NAME] Dos [PERSON_NAME]"
type input "[PERSON_NAME] Dos [PERSON_NAME]"
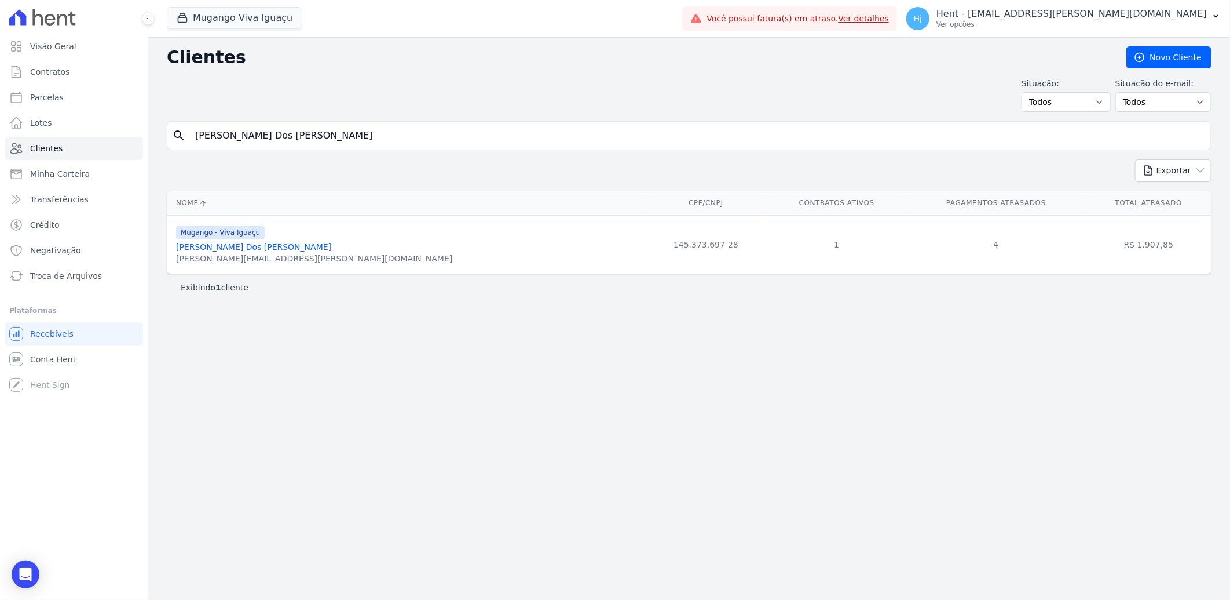
click at [229, 250] on link "[PERSON_NAME] Dos [PERSON_NAME]" at bounding box center [253, 246] width 155 height 9
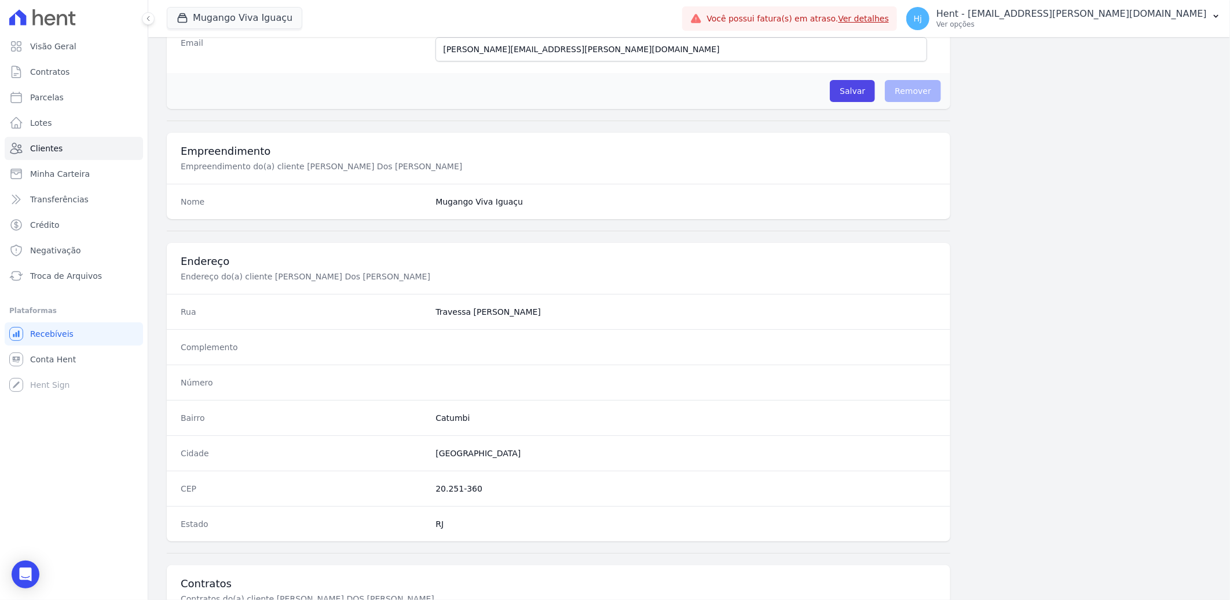
scroll to position [485, 0]
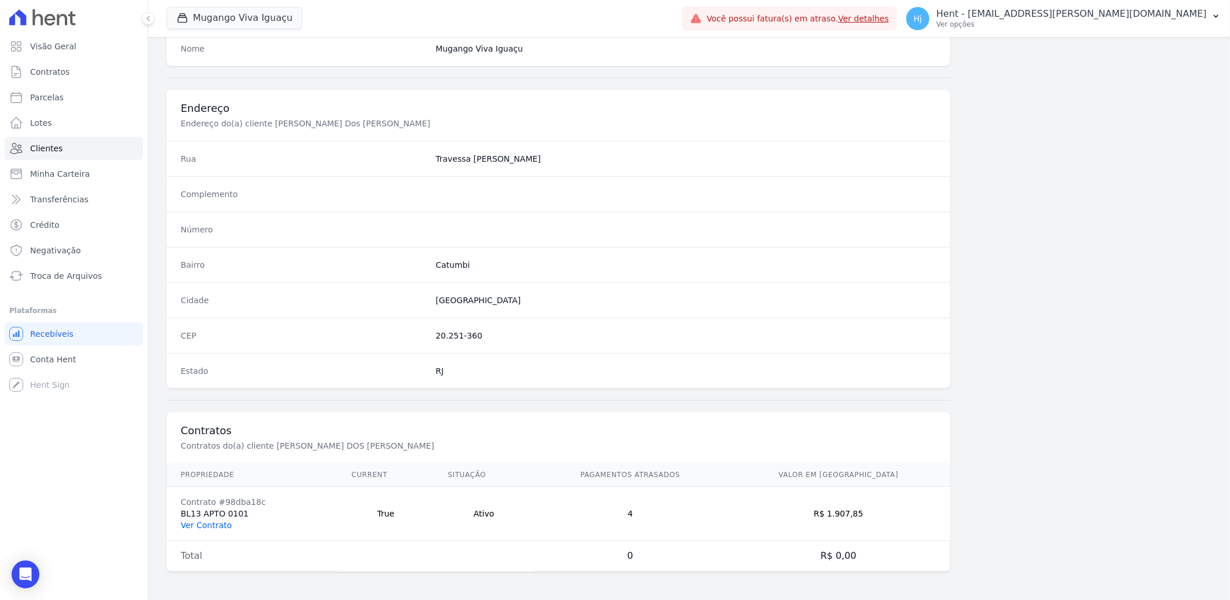
click at [213, 523] on link "Ver Contrato" at bounding box center [206, 524] width 51 height 9
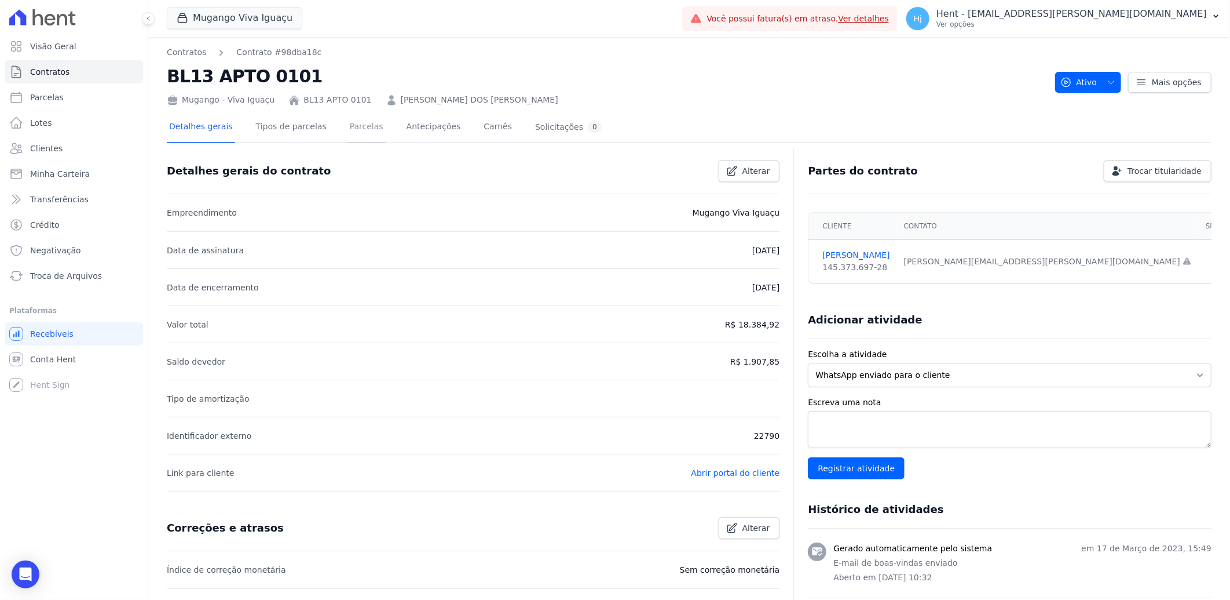
click at [348, 131] on link "Parcelas" at bounding box center [367, 127] width 38 height 31
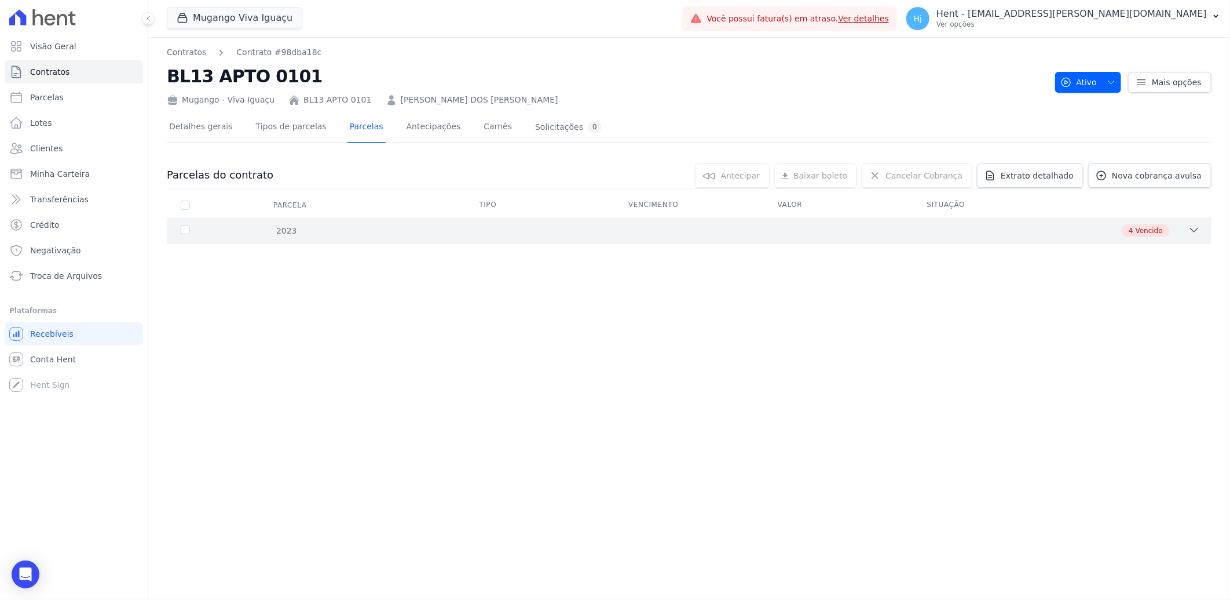
click at [657, 232] on div "4 Vencido" at bounding box center [741, 230] width 919 height 13
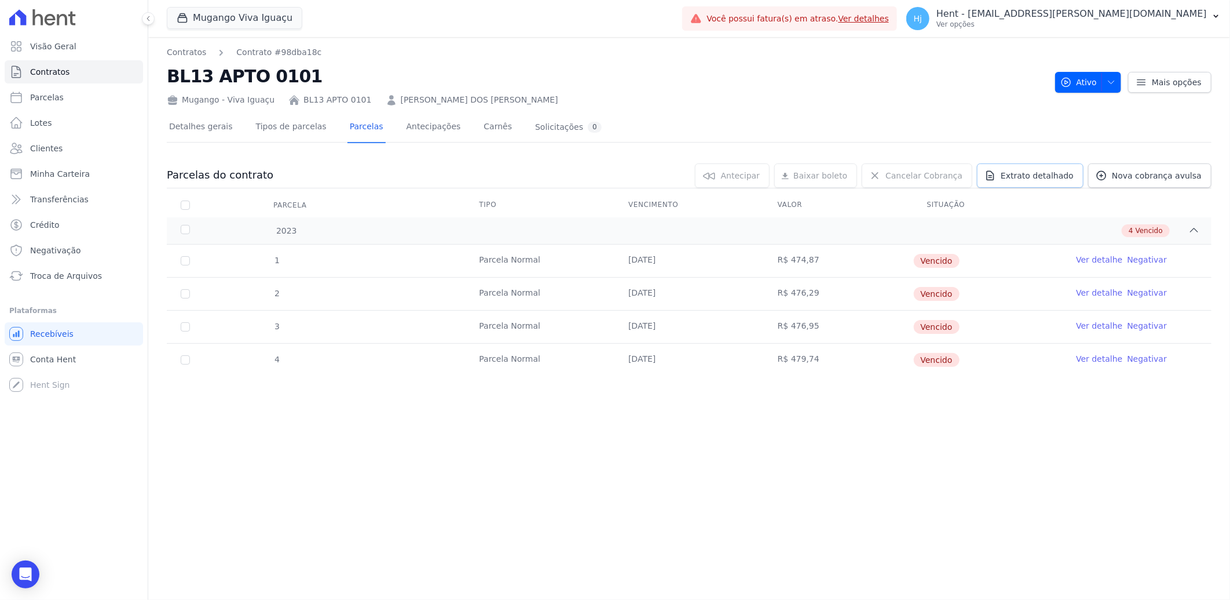
click at [1039, 174] on span "Extrato detalhado" at bounding box center [1037, 176] width 73 height 12
click at [1202, 176] on span "Exportar PDF" at bounding box center [1193, 176] width 61 height 12
click at [48, 152] on span "Clientes" at bounding box center [46, 149] width 32 height 12
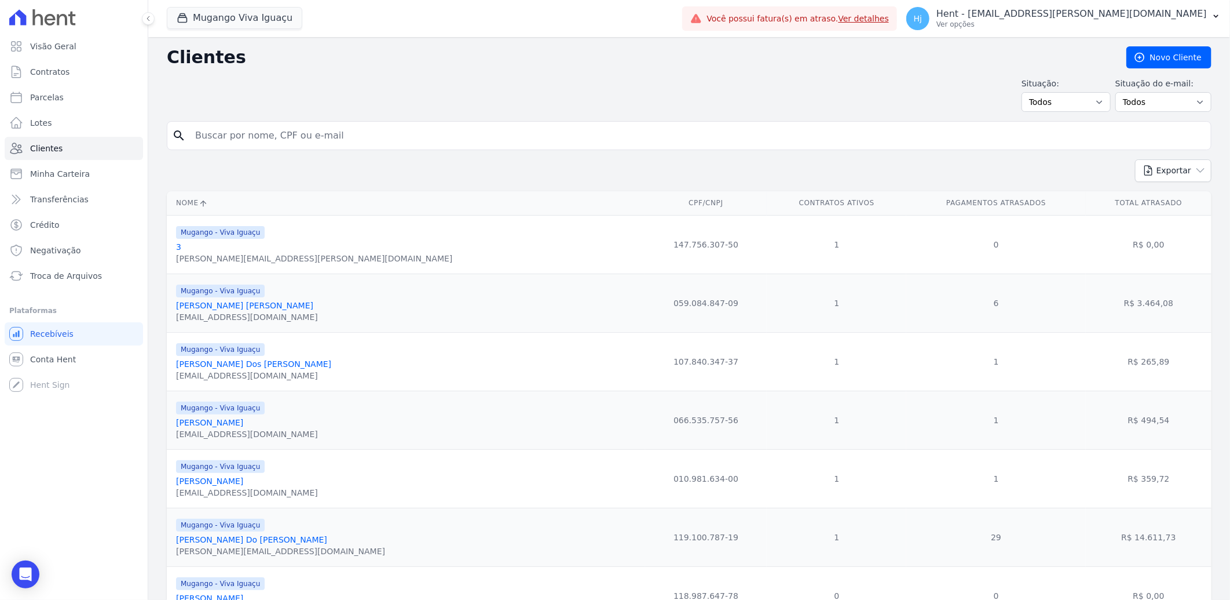
click at [262, 134] on input "search" at bounding box center [697, 135] width 1018 height 23
paste input "[PERSON_NAME]"
type input "[PERSON_NAME]"
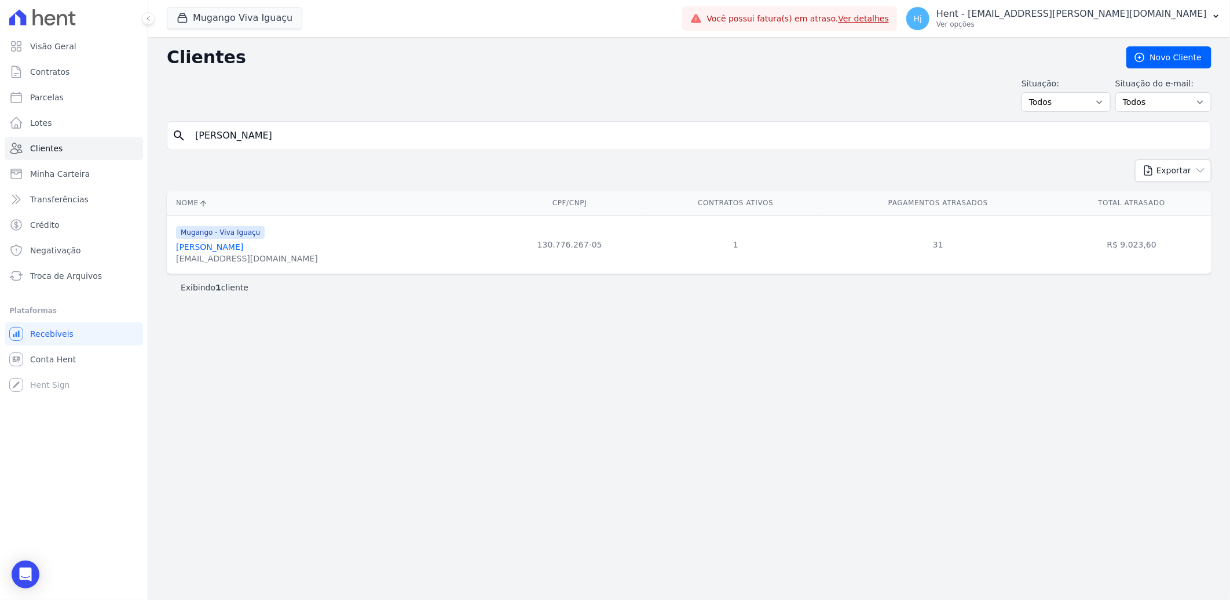
drag, startPoint x: 230, startPoint y: 249, endPoint x: 249, endPoint y: 262, distance: 23.0
click at [230, 249] on link "[PERSON_NAME]" at bounding box center [209, 246] width 67 height 9
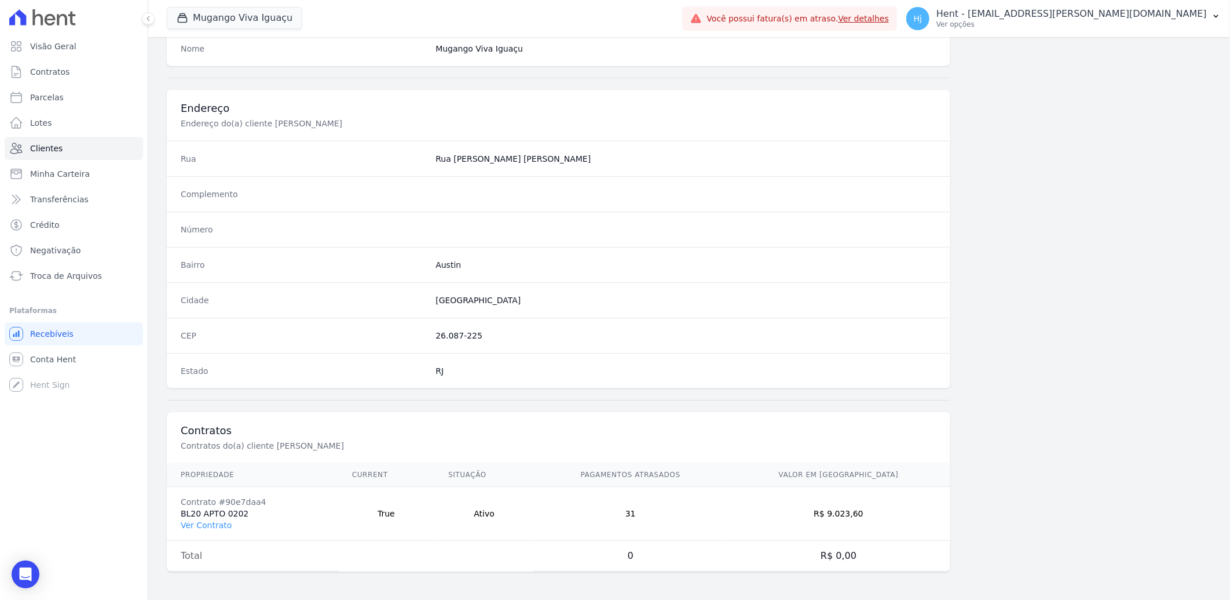
scroll to position [485, 0]
click at [217, 528] on link "Ver Contrato" at bounding box center [206, 524] width 51 height 9
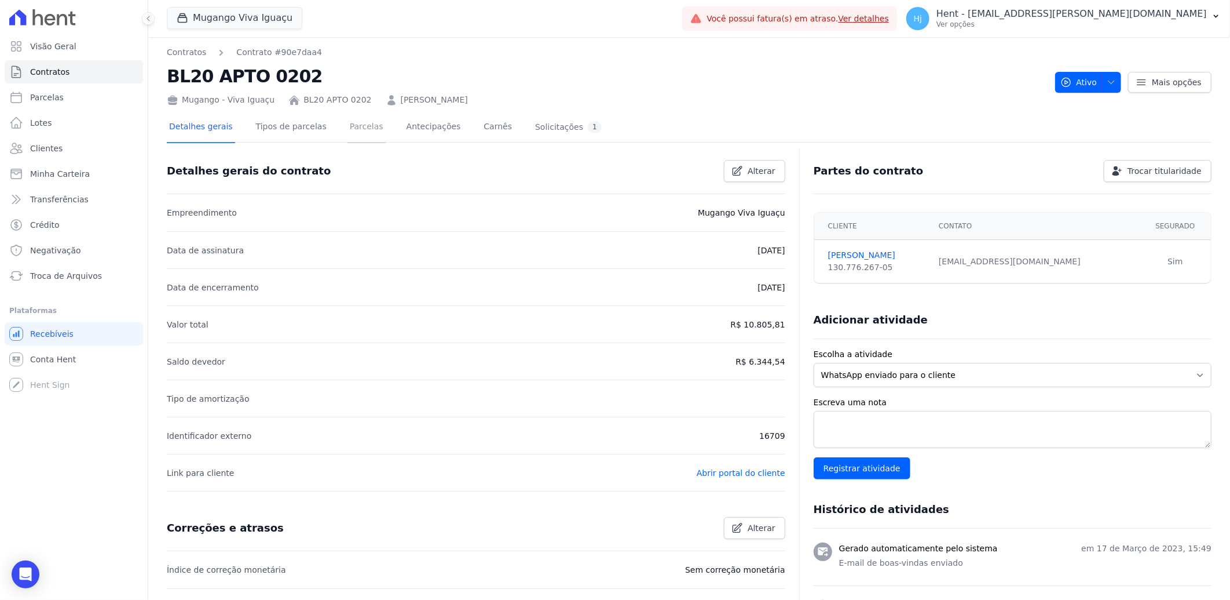
click at [348, 134] on link "Parcelas" at bounding box center [367, 127] width 38 height 31
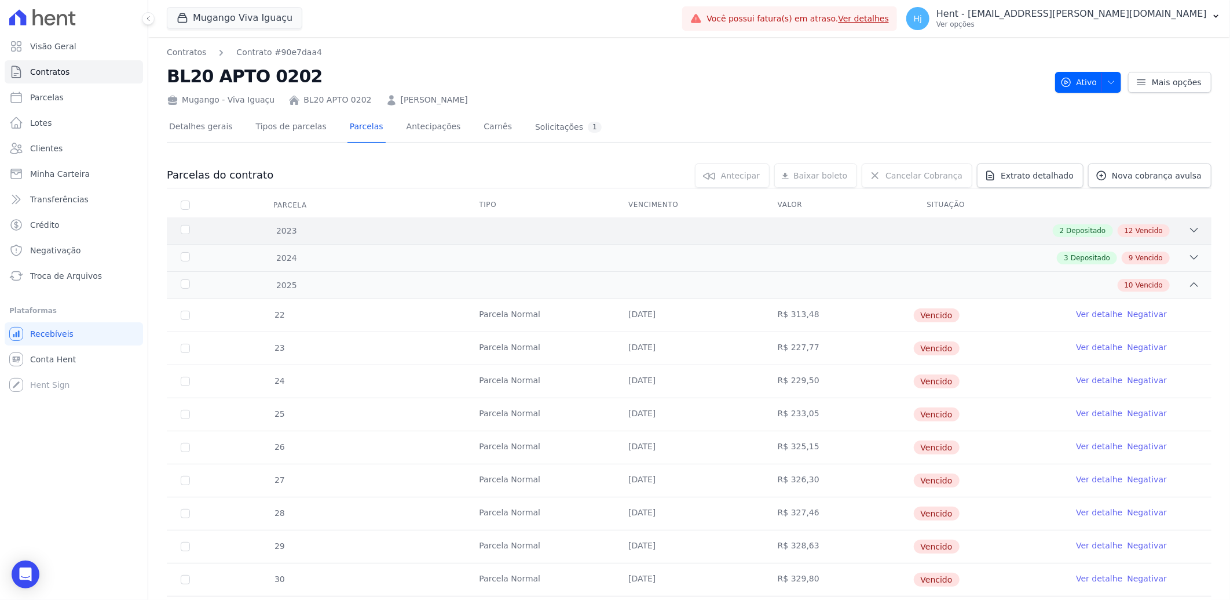
click at [664, 229] on div "2 Depositado 12 Vencido" at bounding box center [741, 230] width 919 height 13
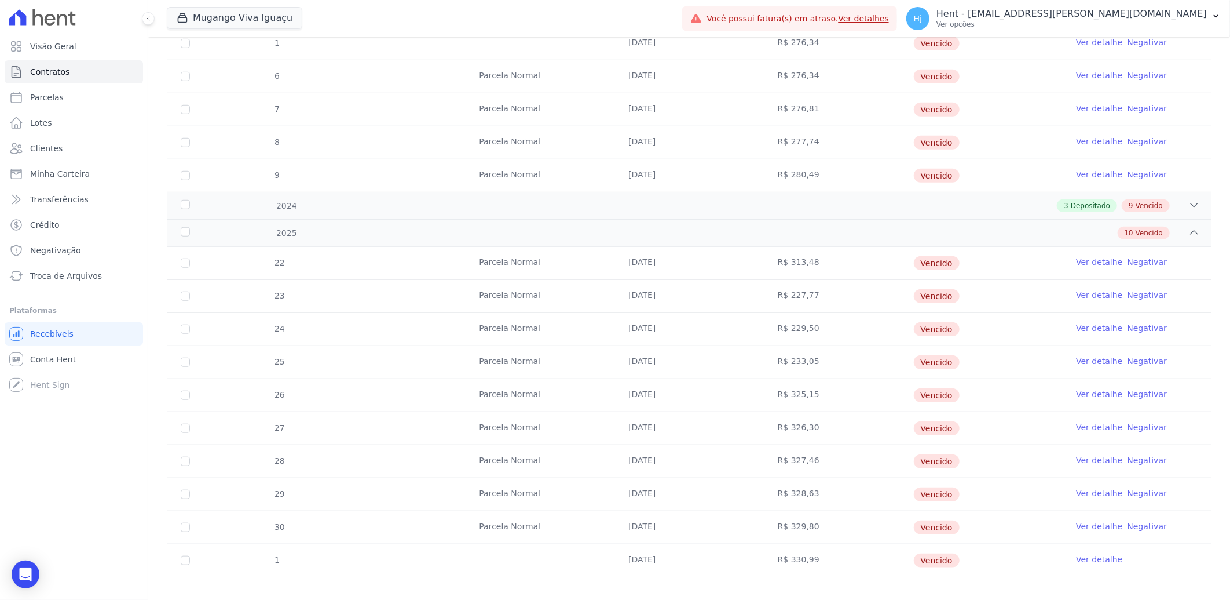
scroll to position [526, 0]
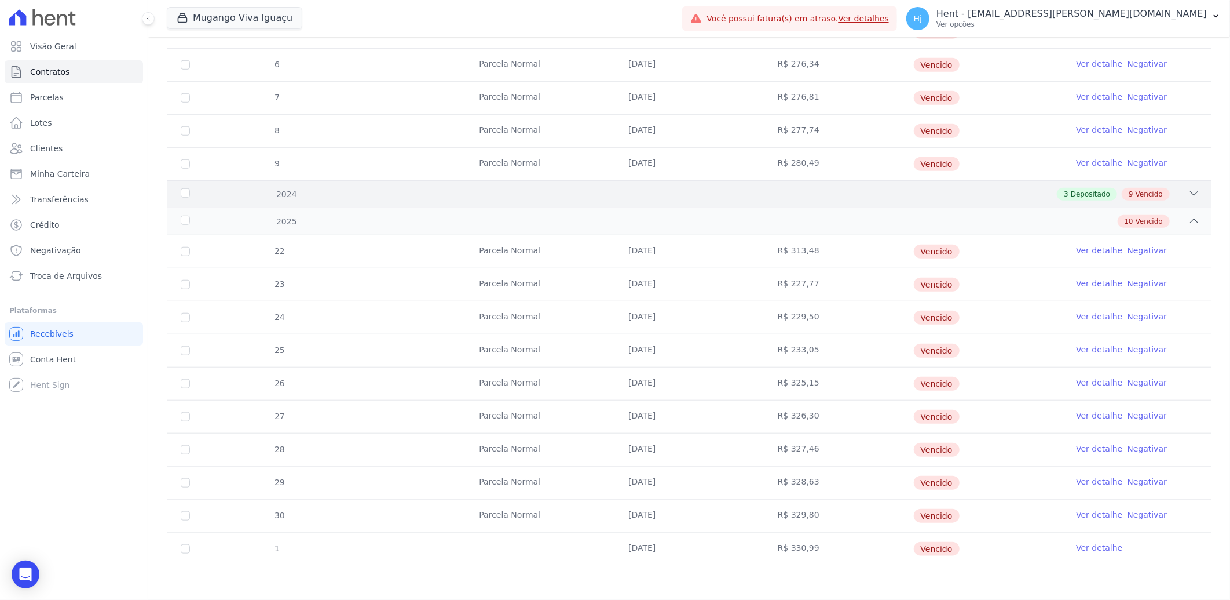
click at [1023, 193] on div "3 Depositado 9 Vencido" at bounding box center [741, 194] width 919 height 13
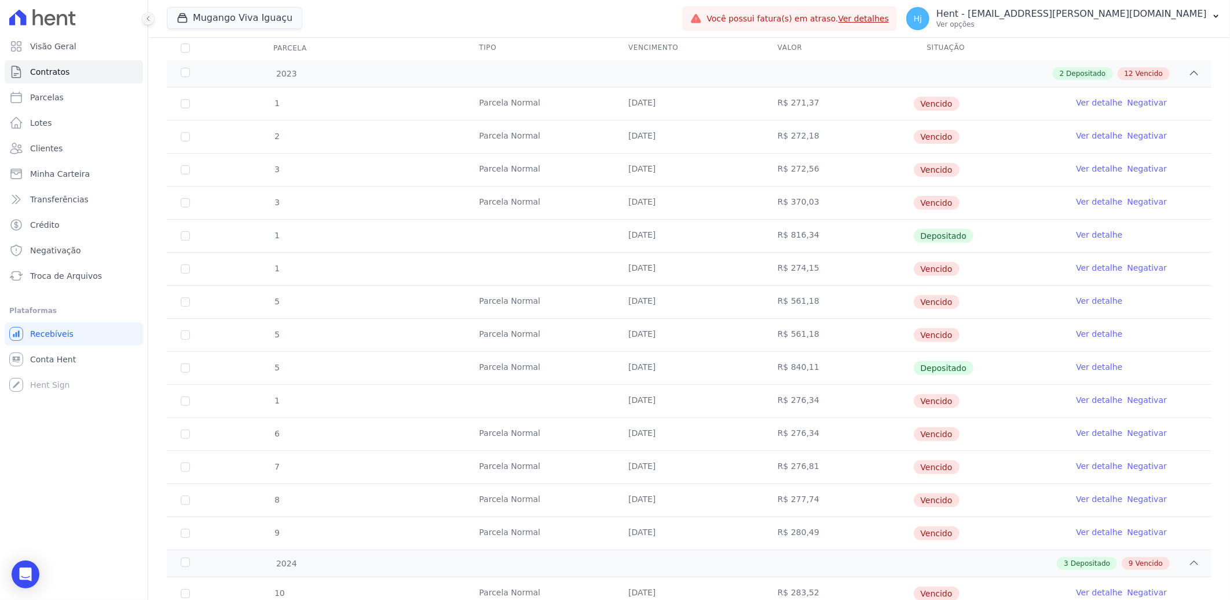
scroll to position [0, 0]
